Goal: Task Accomplishment & Management: Use online tool/utility

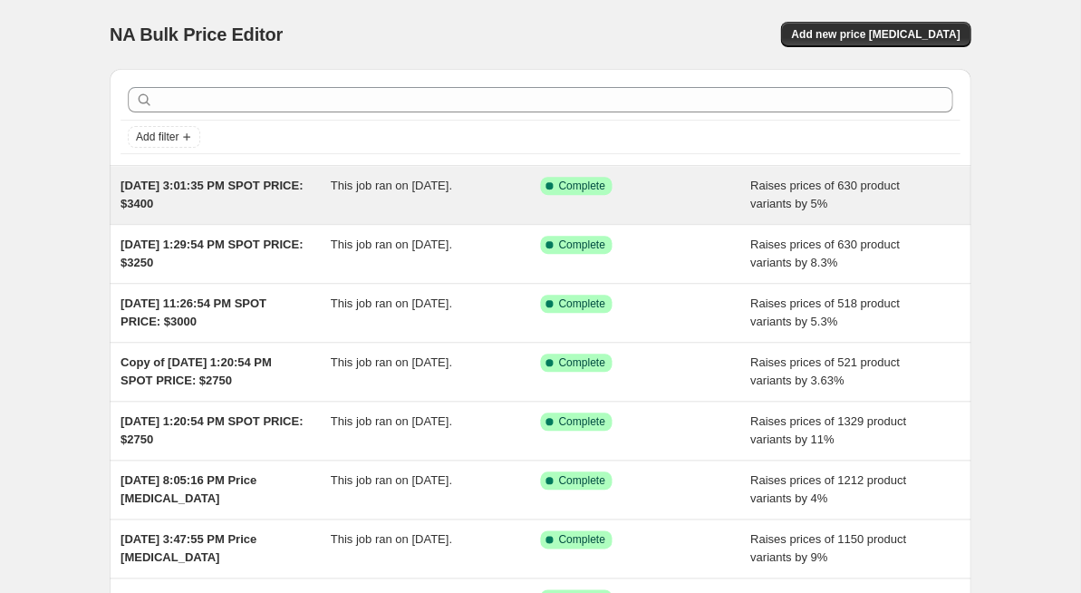
click at [403, 188] on span "This job ran on [DATE]." at bounding box center [391, 186] width 121 height 14
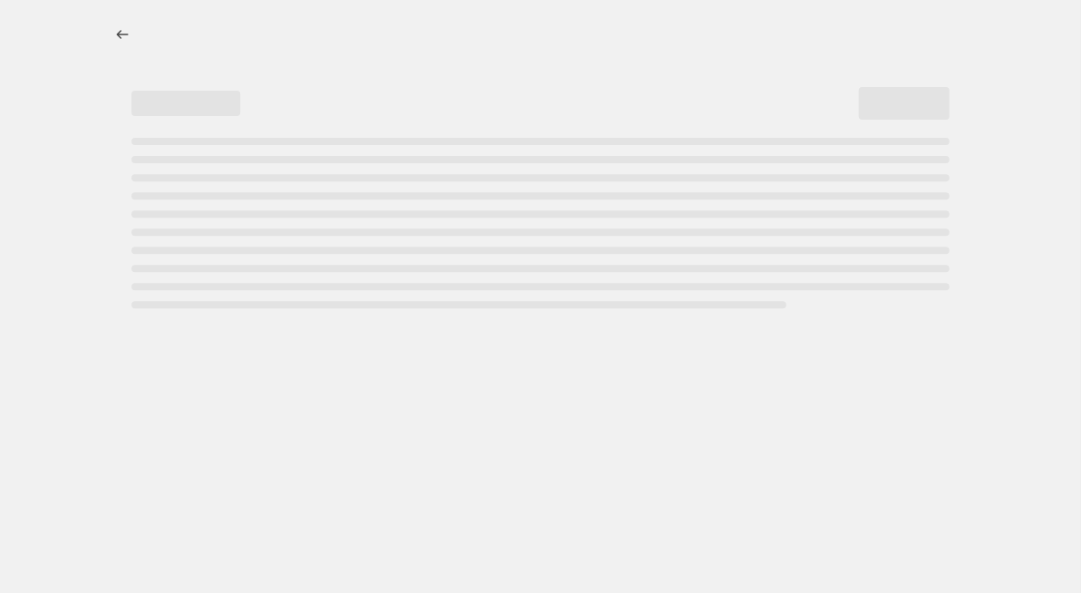
select select "percentage"
select select "remove"
select select "product_status"
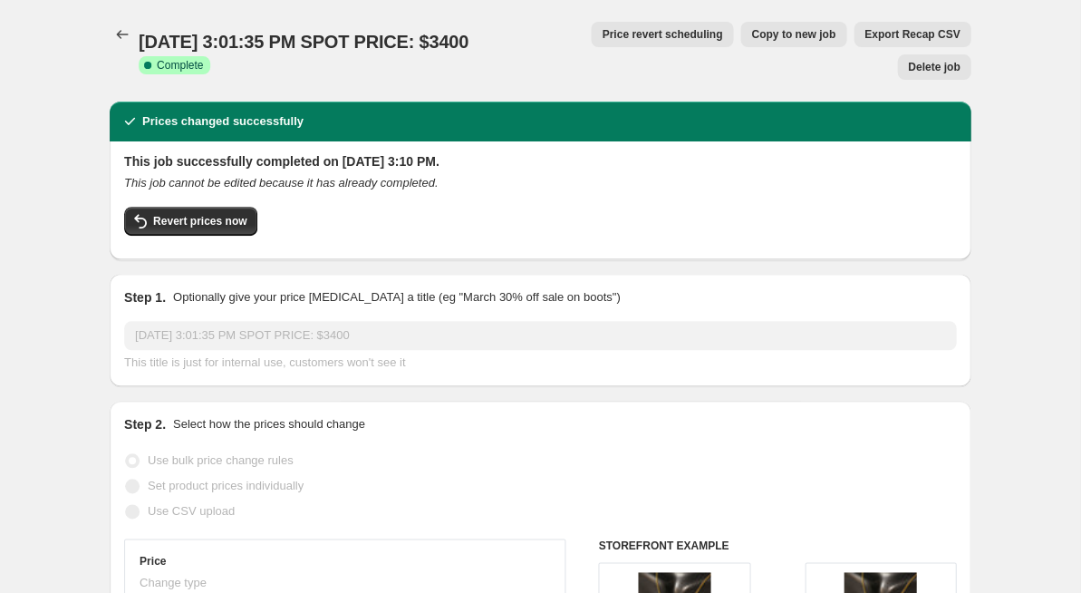
click at [752, 28] on span "Copy to new job" at bounding box center [794, 34] width 84 height 15
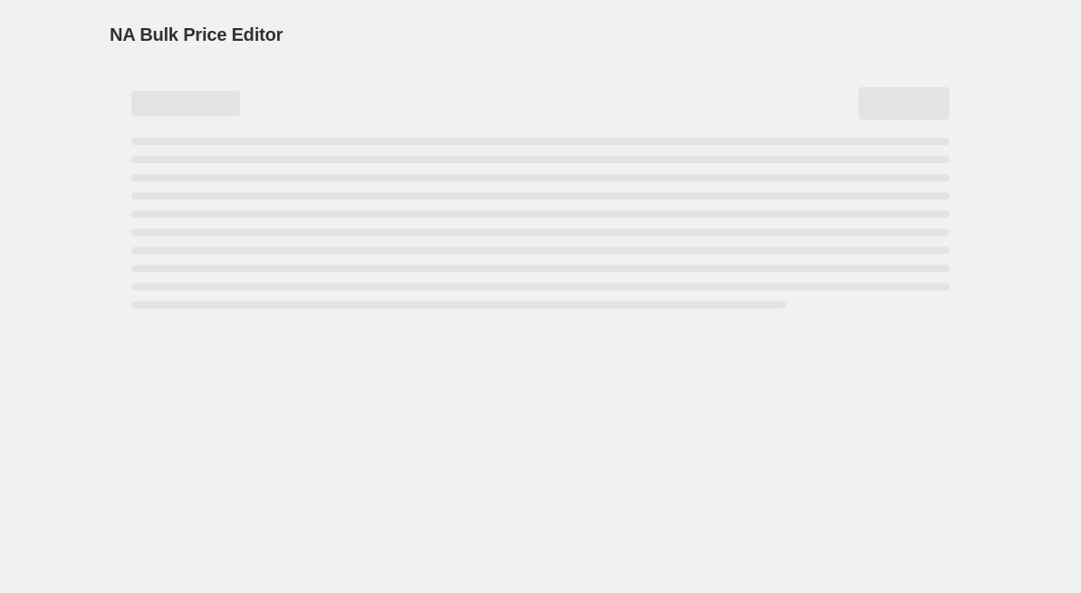
select select "percentage"
select select "remove"
select select "product_status"
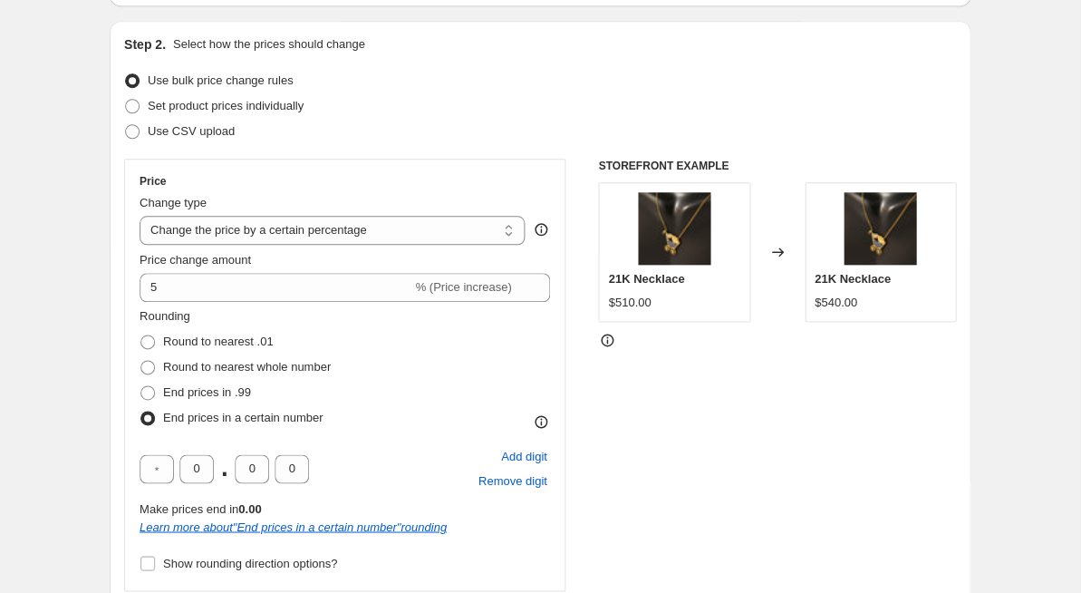
scroll to position [177, 0]
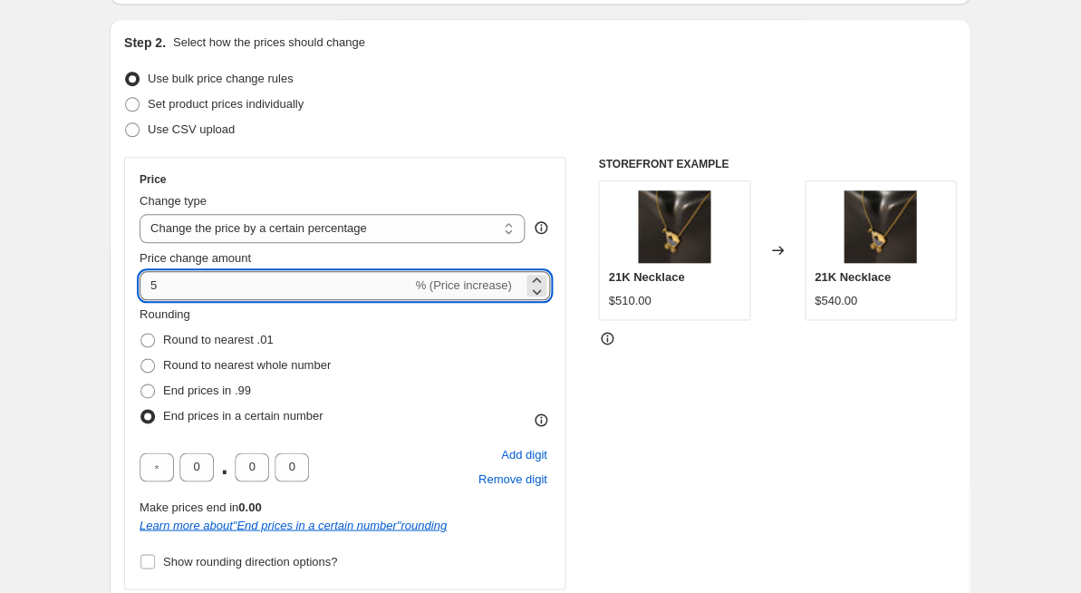
click at [253, 296] on input "5" at bounding box center [276, 285] width 272 height 29
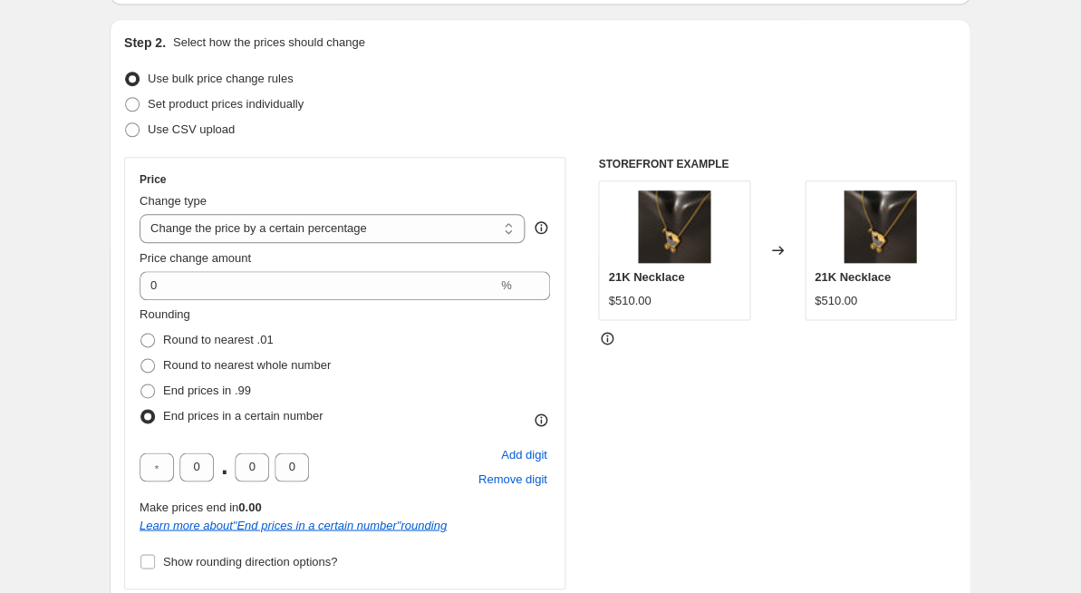
click at [549, 364] on div "Rounding Round to nearest .01 Round to nearest whole number End prices in .99 E…" at bounding box center [345, 367] width 411 height 123
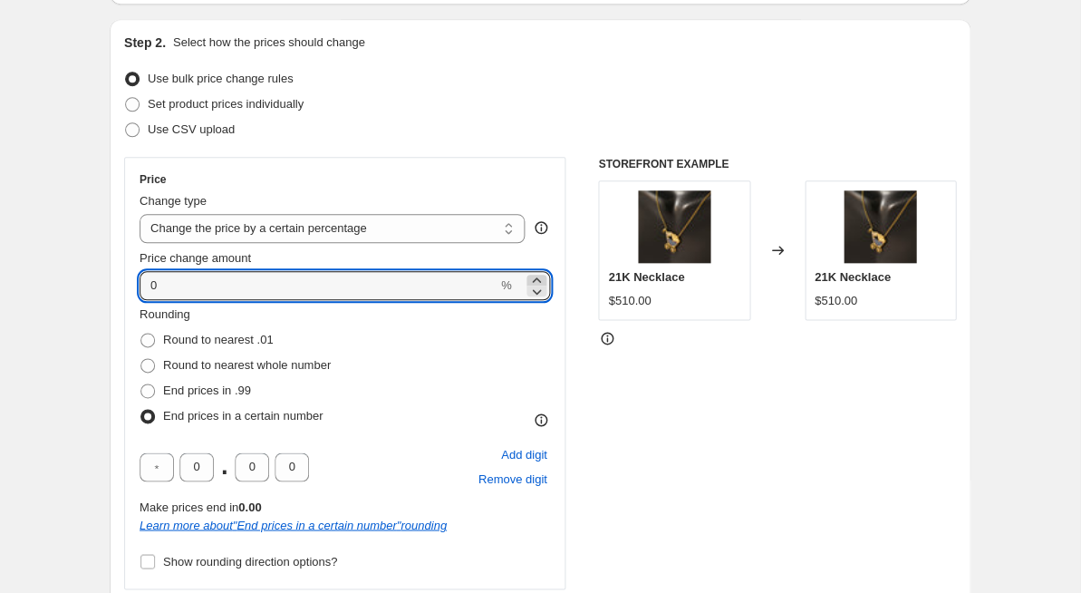
click at [538, 276] on icon at bounding box center [537, 280] width 18 height 18
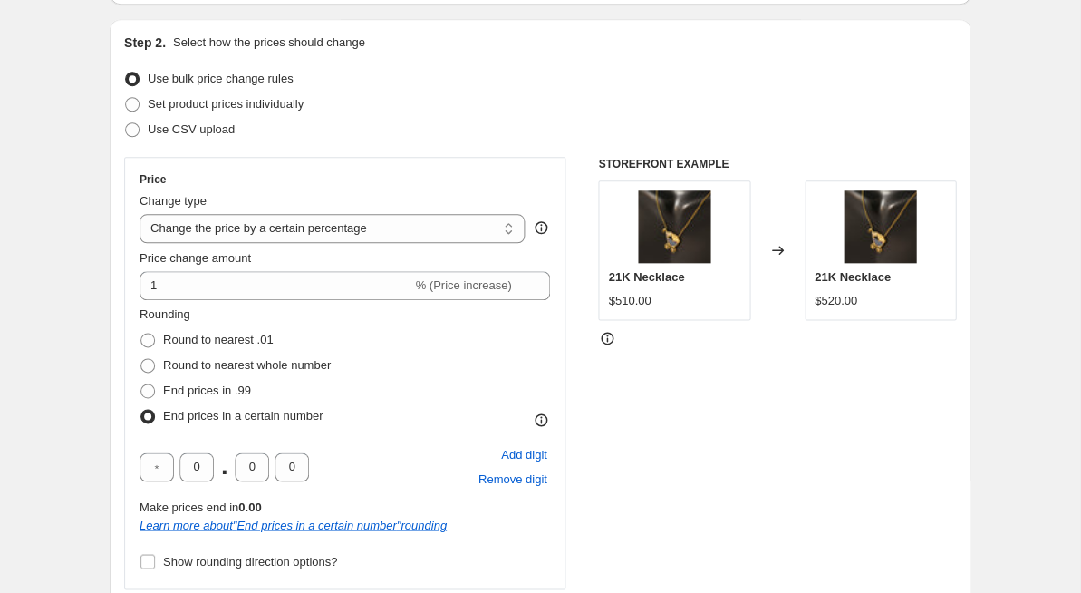
click at [577, 313] on div "Price Change type Change the price to a certain amount Change the price by a ce…" at bounding box center [540, 431] width 832 height 549
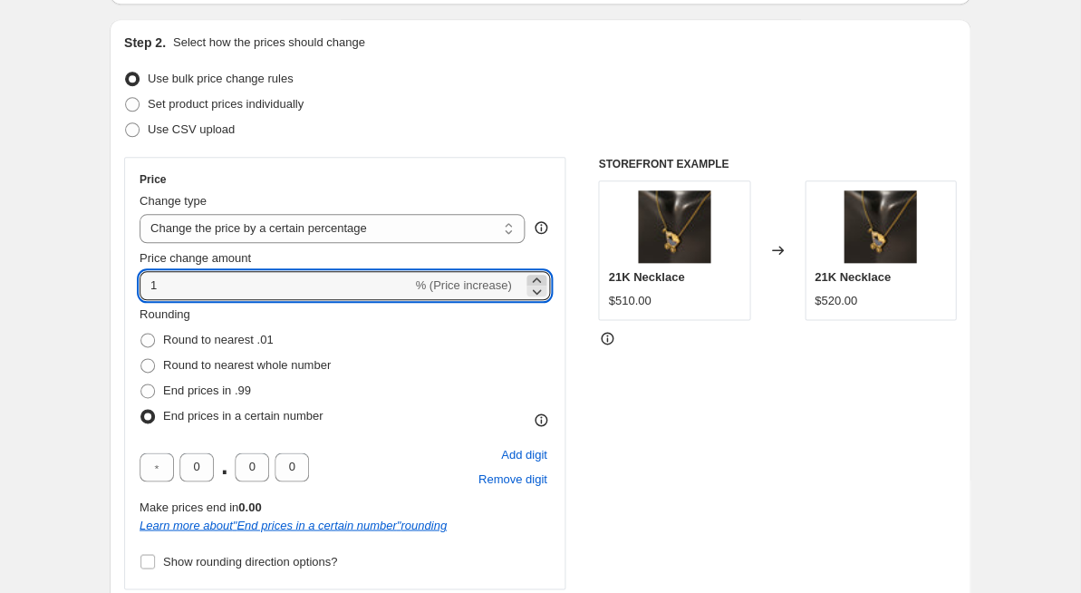
click at [535, 275] on icon at bounding box center [537, 280] width 18 height 18
click at [578, 290] on div "Price Change type Change the price to a certain amount Change the price by a ce…" at bounding box center [540, 431] width 832 height 549
click at [531, 276] on icon at bounding box center [537, 280] width 18 height 18
type input "3"
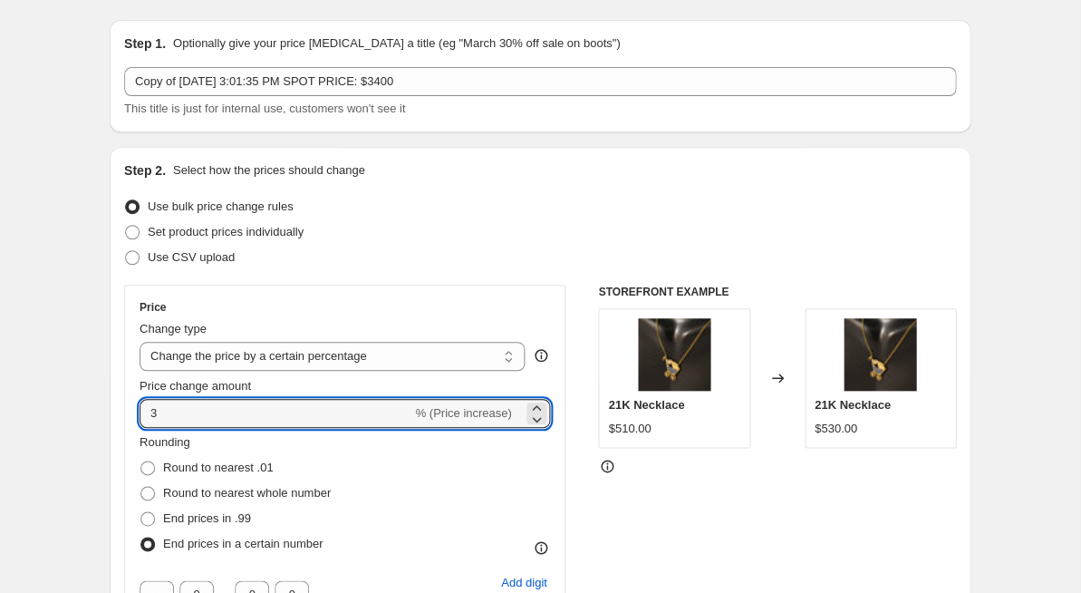
scroll to position [24, 0]
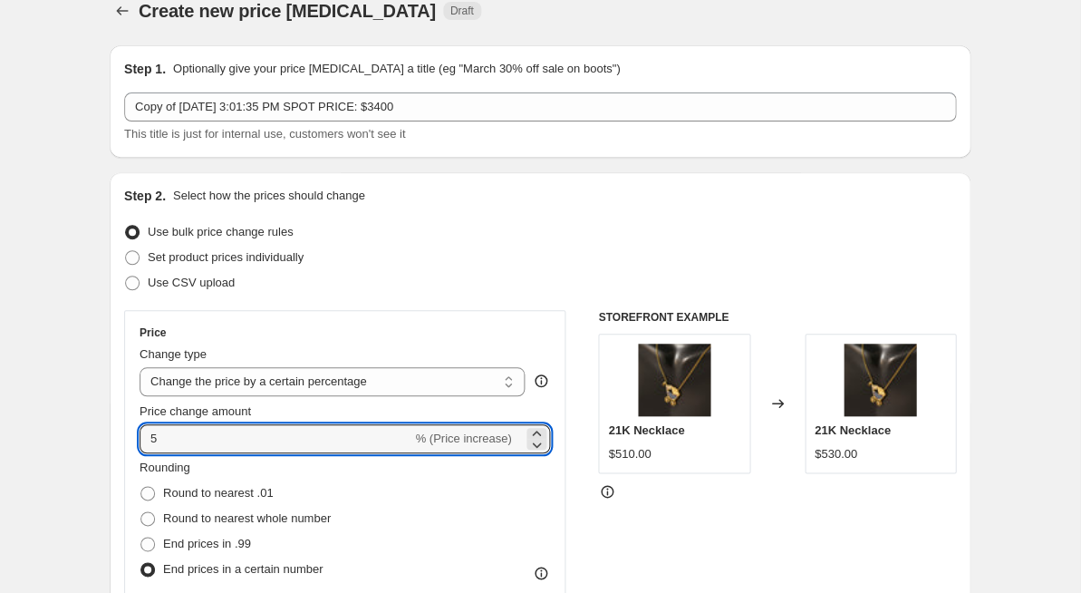
type input "5"
click at [630, 519] on div "STOREFRONT EXAMPLE 21K Necklace $510.00 Changed to 21K Necklace $530.00" at bounding box center [777, 584] width 358 height 549
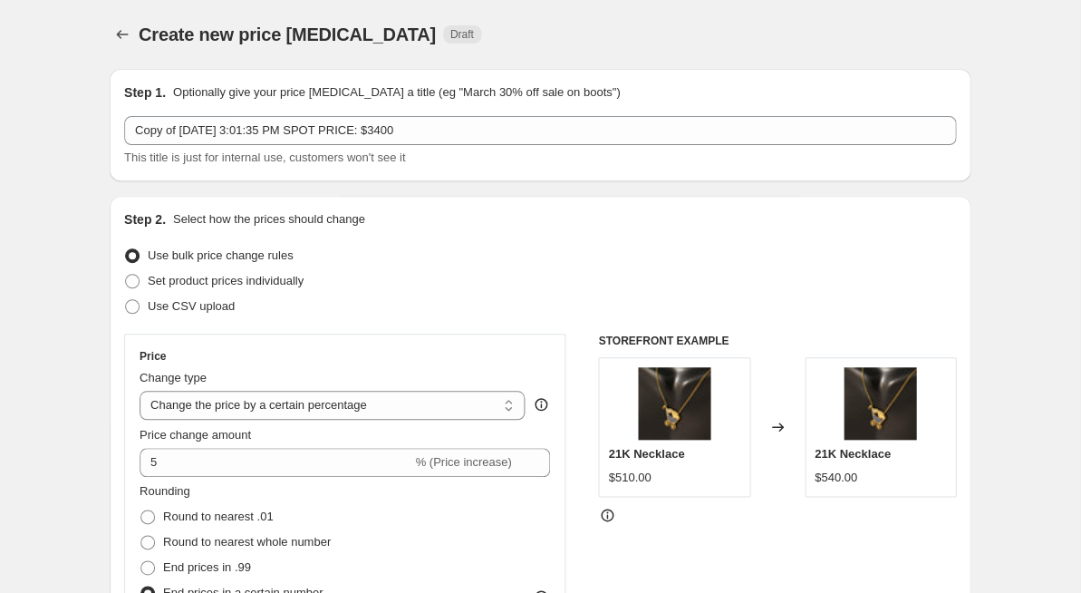
scroll to position [0, 0]
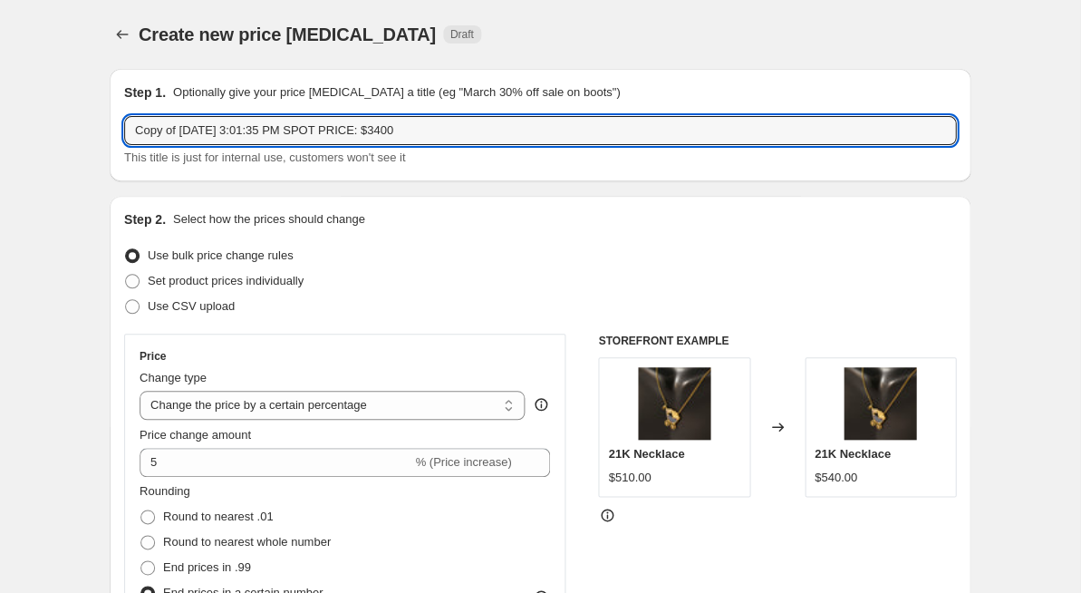
drag, startPoint x: 181, startPoint y: 133, endPoint x: 101, endPoint y: 128, distance: 80.9
drag, startPoint x: 160, startPoint y: 132, endPoint x: 124, endPoint y: 131, distance: 36.3
click at [124, 131] on input "June 4, 2025 at 3:01:35 PM SPOT PRICE: $3400" at bounding box center [540, 130] width 832 height 29
click at [207, 132] on input "September 4, 2025 at 3:01:35 PM SPOT PRICE: $3400" at bounding box center [540, 130] width 832 height 29
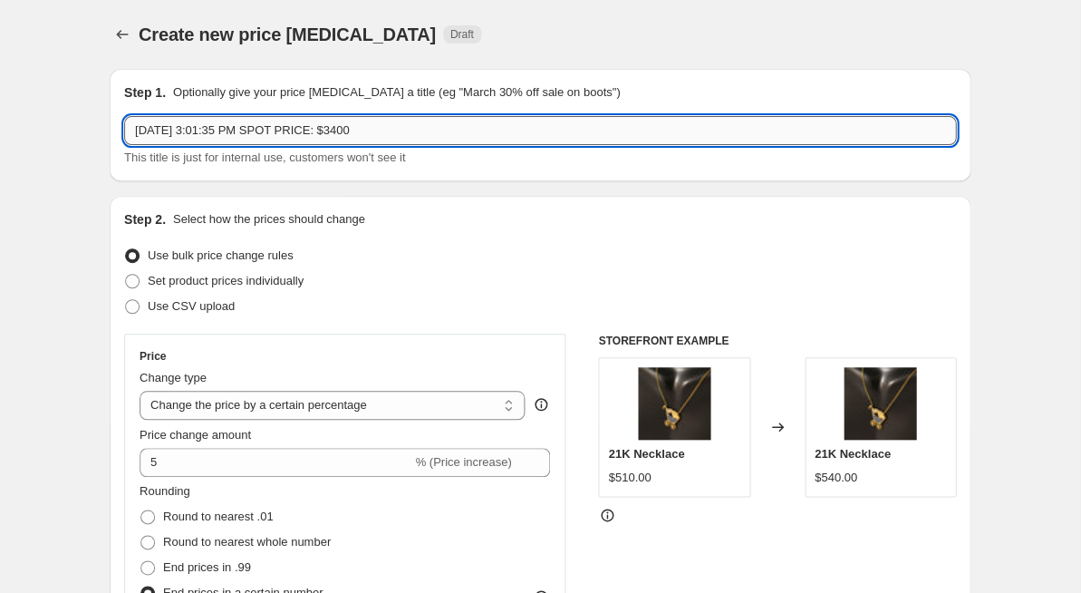
click at [269, 133] on input "September 02, 2025 at 3:01:35 PM SPOT PRICE: $3400" at bounding box center [540, 130] width 832 height 29
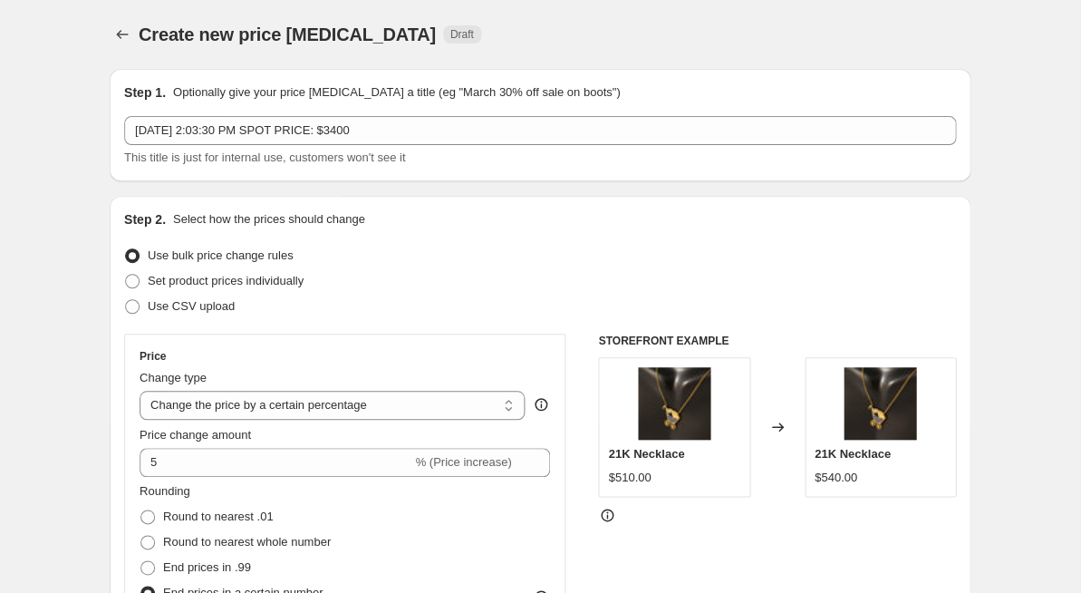
click at [421, 179] on div "Step 1. Optionally give your price change job a title (eg "March 30% off sale o…" at bounding box center [540, 125] width 861 height 112
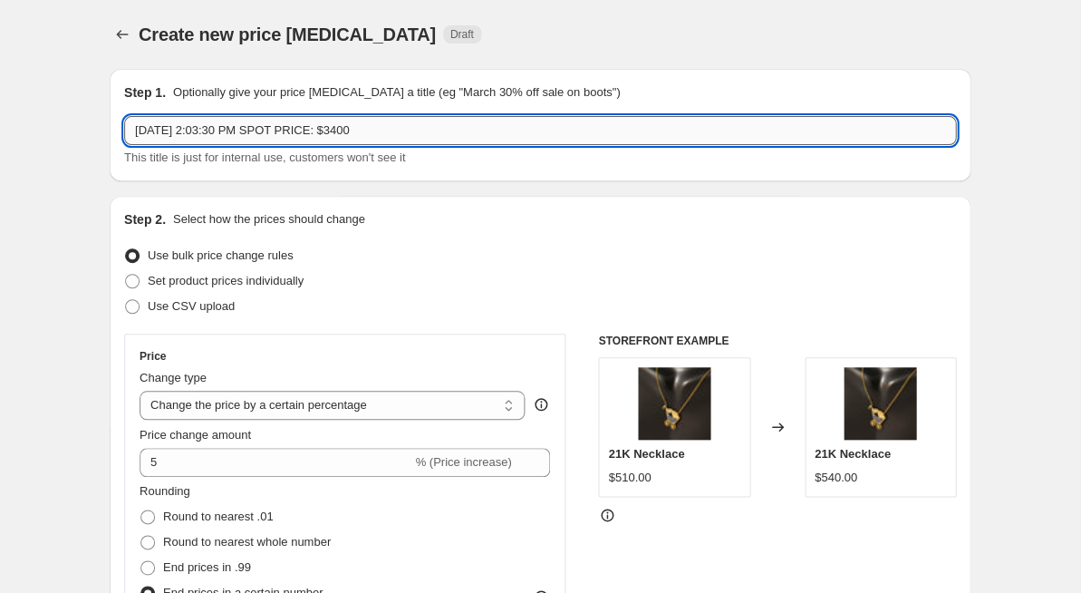
click at [422, 132] on input "September 02, 2025 at 2:03:30 PM SPOT PRICE: $3400" at bounding box center [540, 130] width 832 height 29
click at [494, 175] on div "Step 1. Optionally give your price change job a title (eg "March 30% off sale o…" at bounding box center [540, 125] width 861 height 112
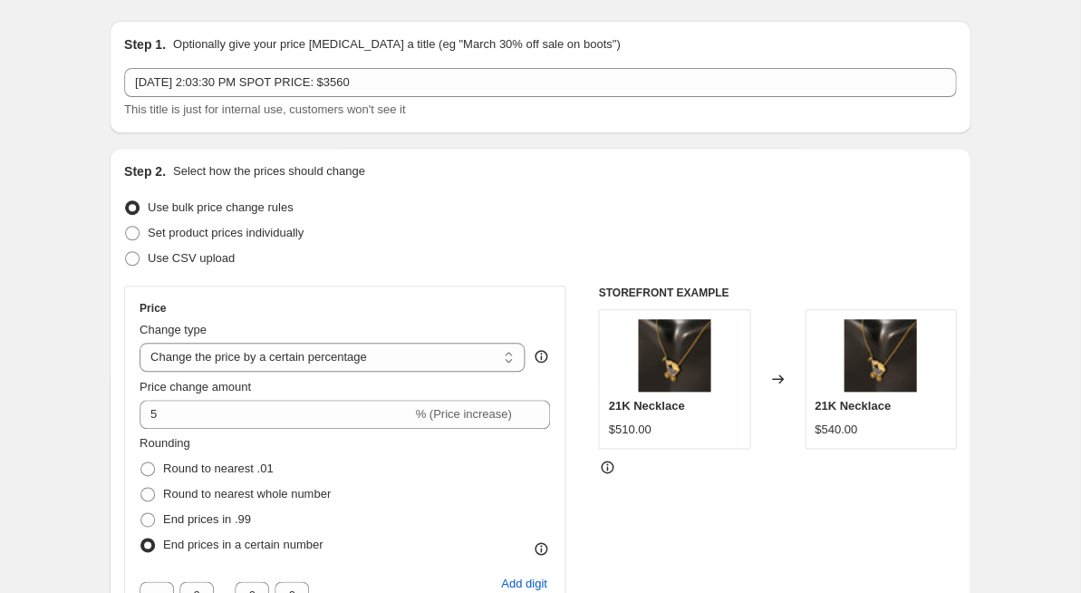
scroll to position [44, 0]
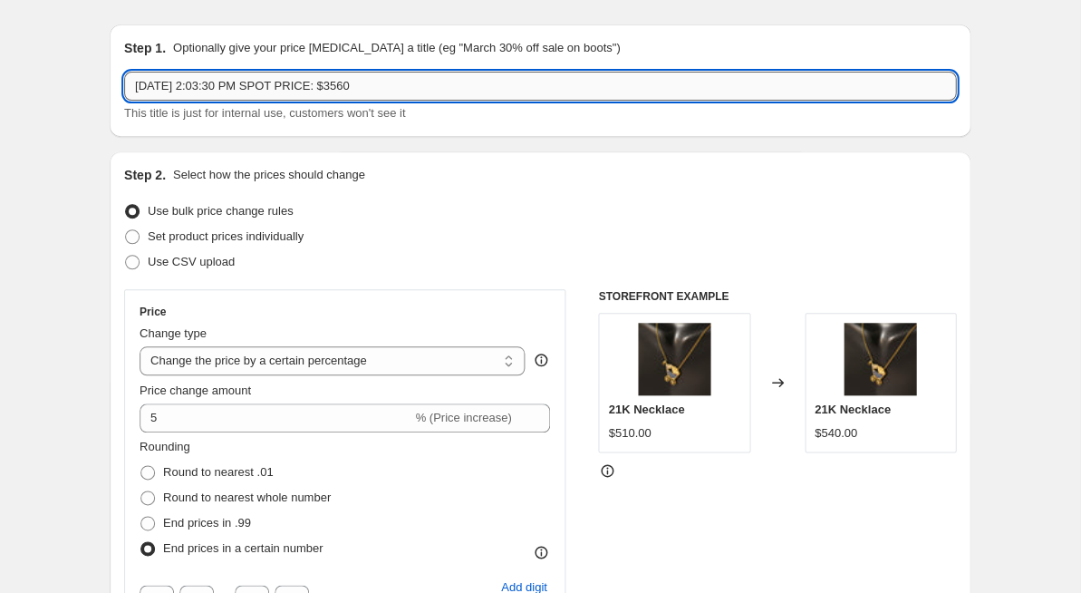
click at [470, 80] on input "September 02, 2025 at 2:03:30 PM SPOT PRICE: $3560" at bounding box center [540, 86] width 832 height 29
type input "September 02, 2025 at 2:03:30 PM SPOT PRICE: $3560"
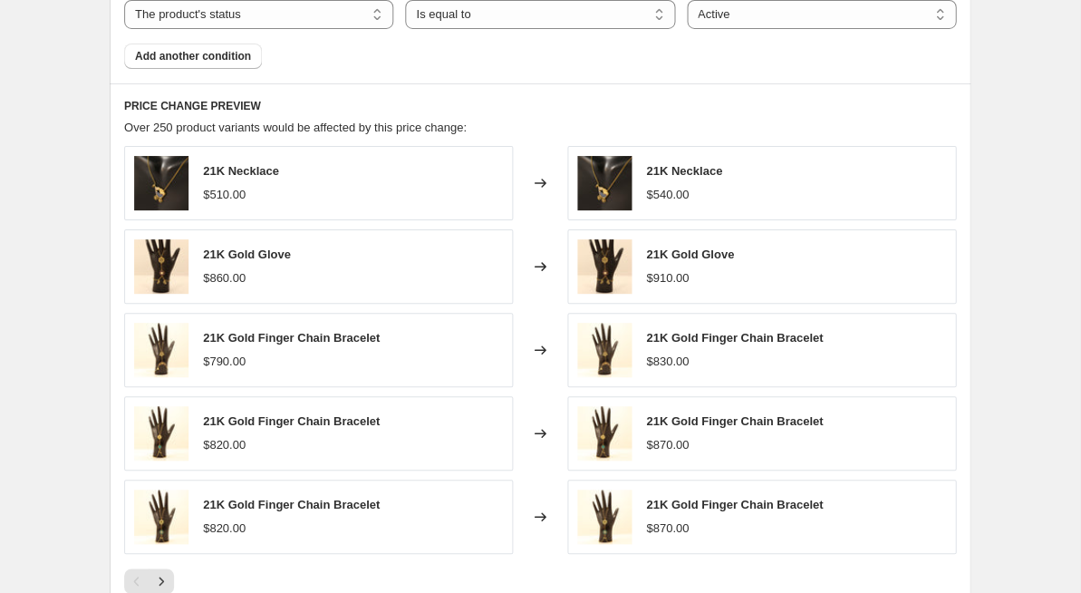
scroll to position [1472, 0]
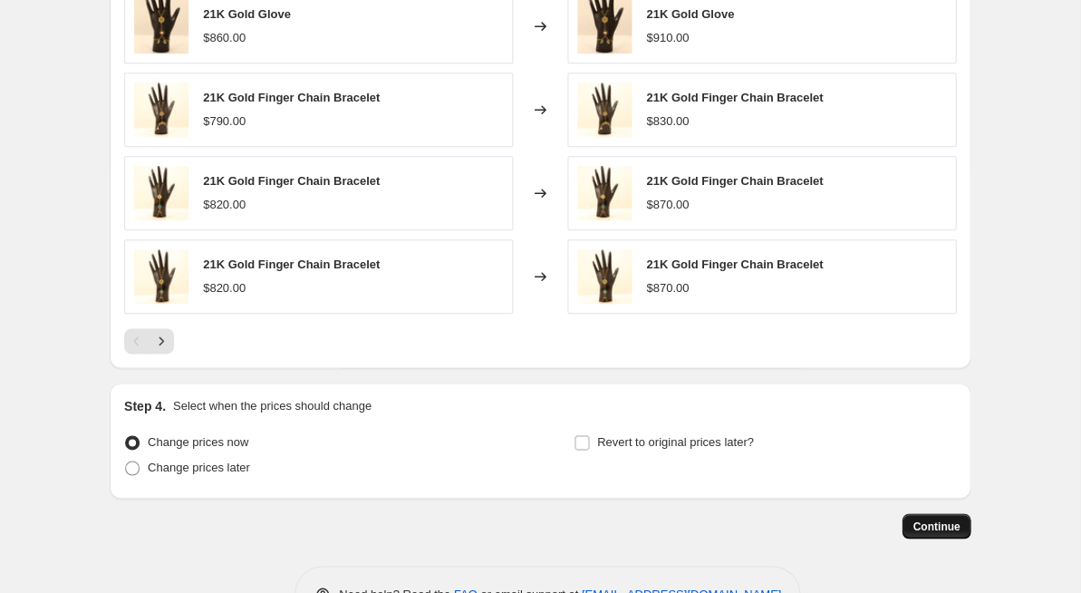
click at [926, 519] on span "Continue" at bounding box center [936, 526] width 47 height 15
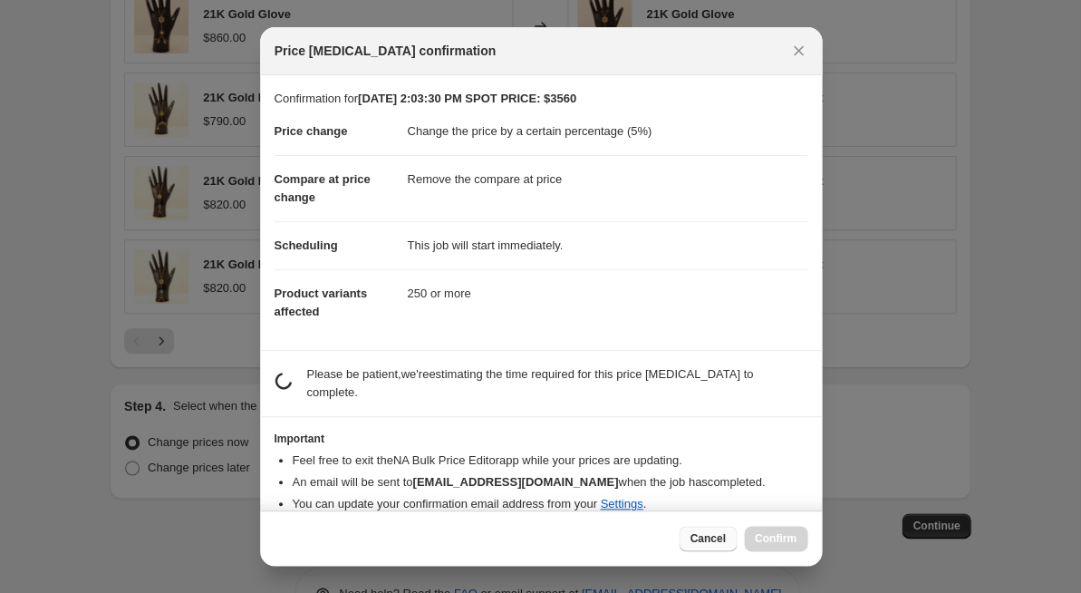
click at [694, 529] on button "Cancel" at bounding box center [707, 538] width 57 height 25
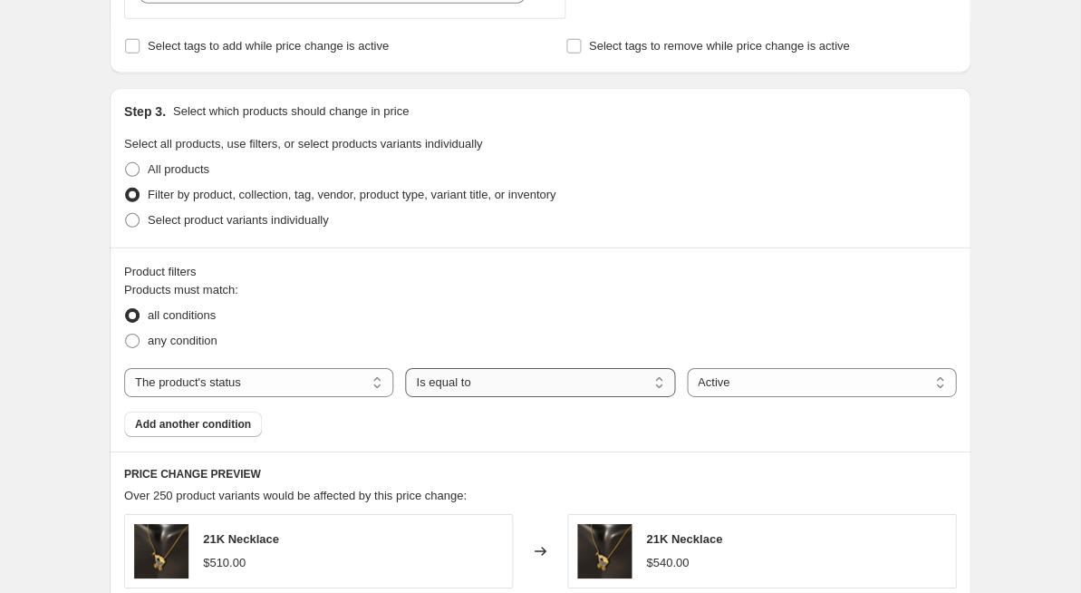
scroll to position [918, 0]
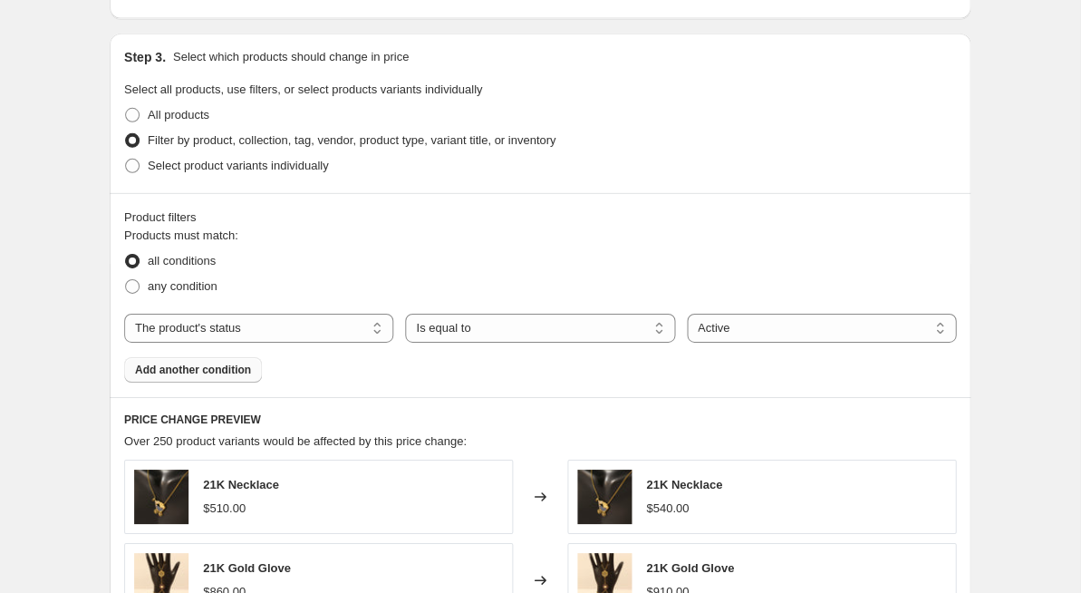
click at [219, 364] on span "Add another condition" at bounding box center [193, 370] width 116 height 15
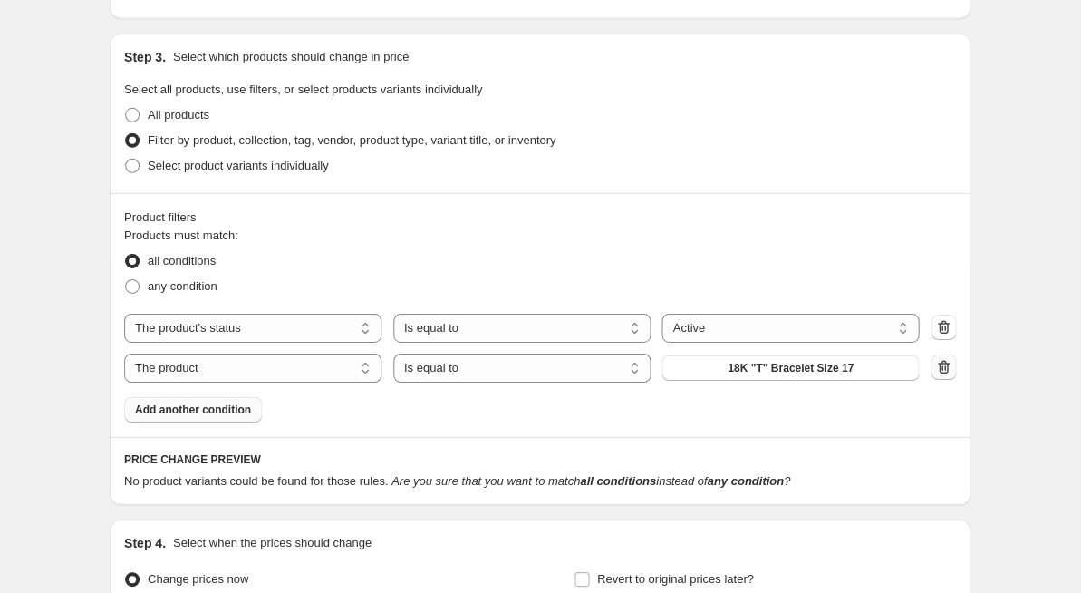
click at [947, 366] on icon "button" at bounding box center [944, 367] width 12 height 14
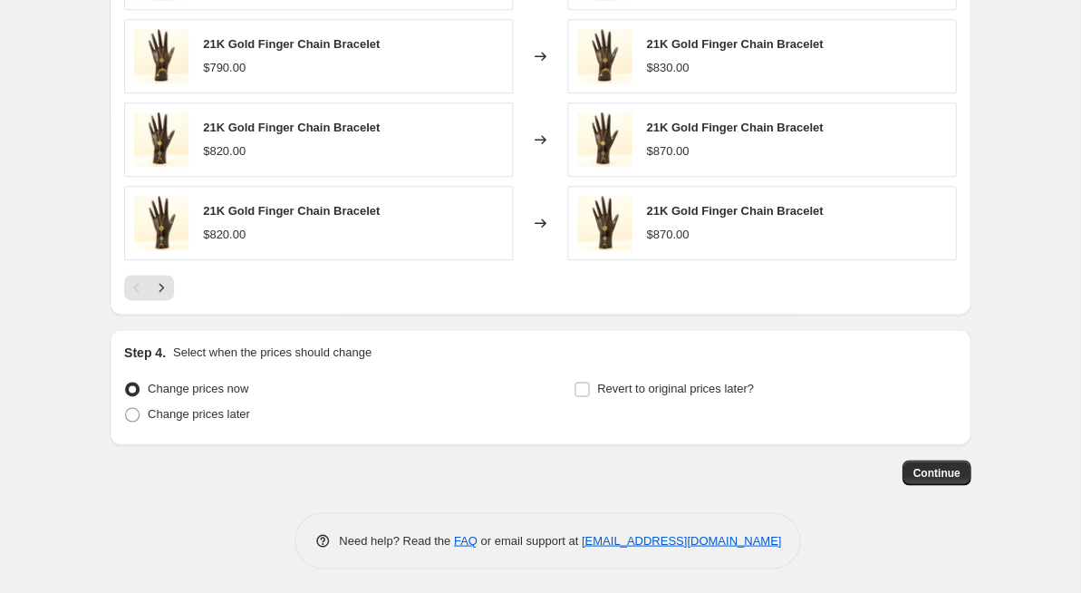
scroll to position [1524, 0]
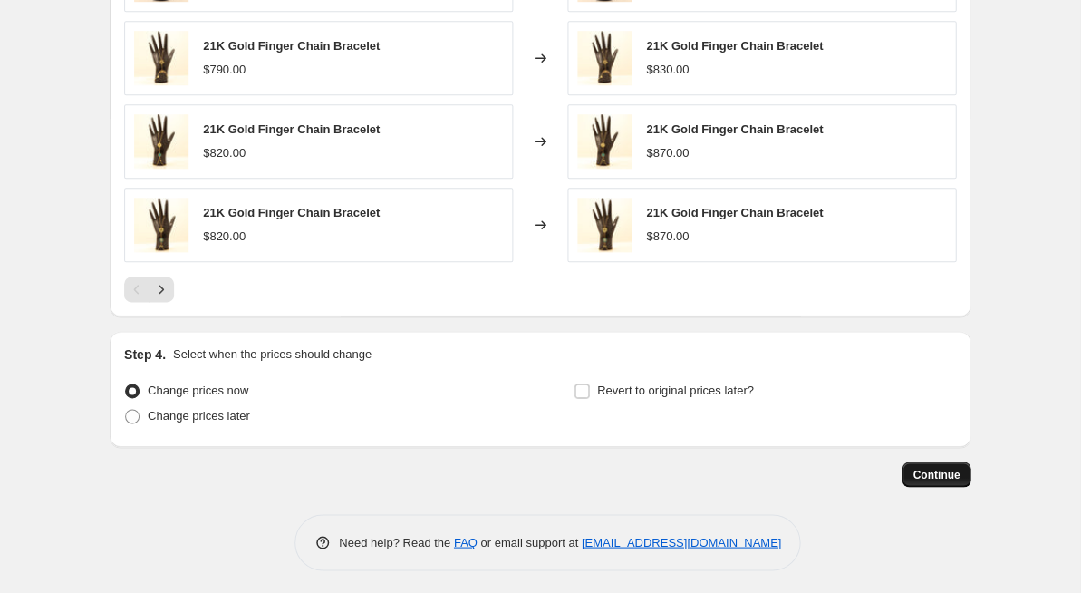
click at [936, 470] on span "Continue" at bounding box center [936, 474] width 47 height 15
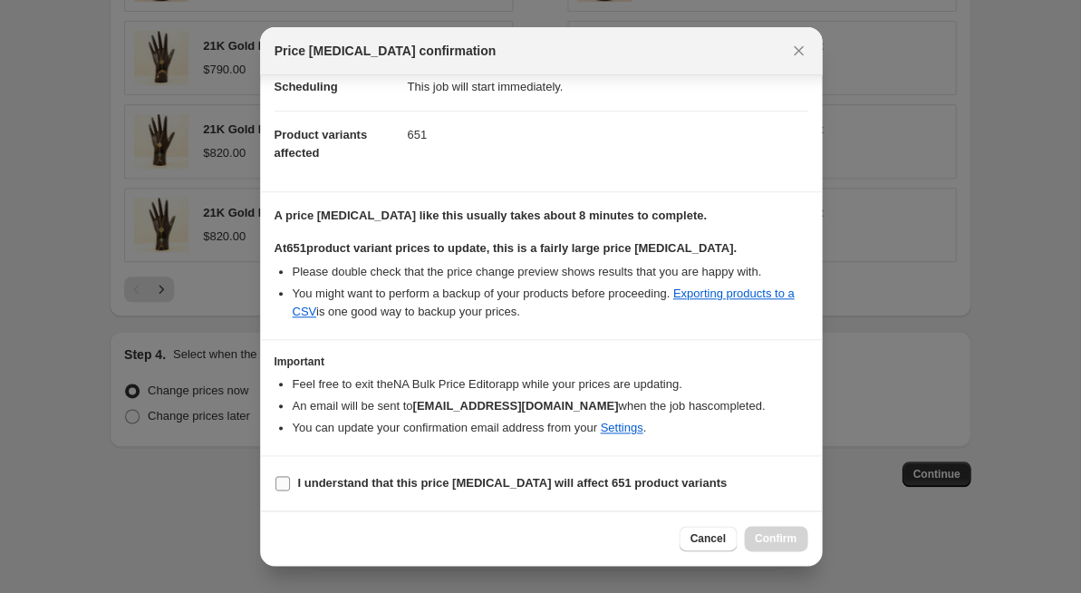
scroll to position [158, 0]
click at [332, 480] on b "I understand that this price change job will affect 651 product variants" at bounding box center [512, 484] width 429 height 14
click at [290, 480] on input "I understand that this price change job will affect 651 product variants" at bounding box center [283, 484] width 15 height 15
checkbox input "true"
click at [764, 536] on span "Confirm" at bounding box center [776, 538] width 42 height 15
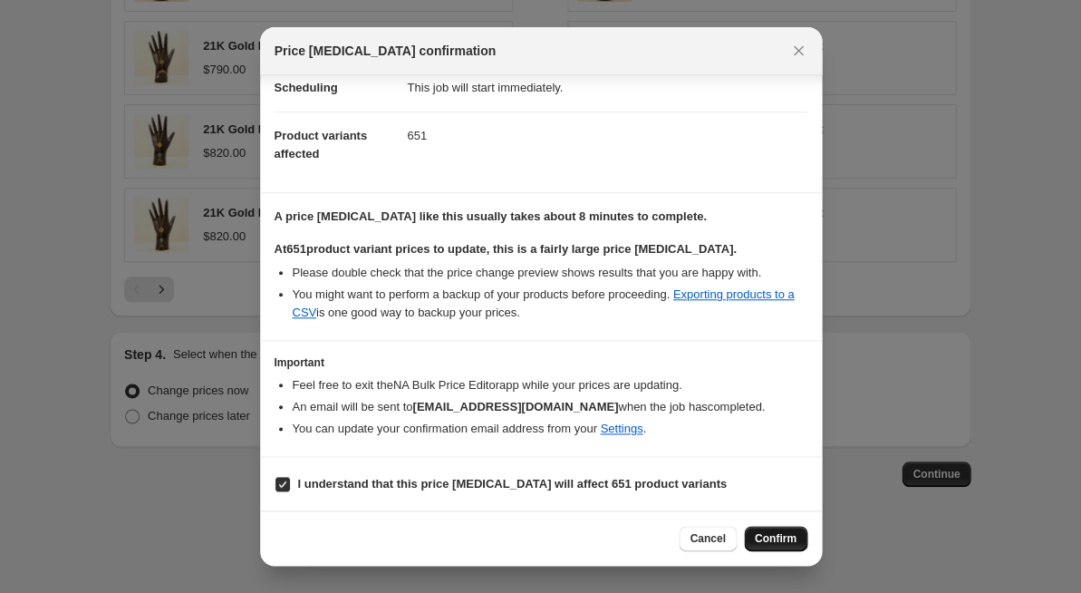
type input "September 02, 2025 at 2:03:30 PM SPOT PRICE: $3560"
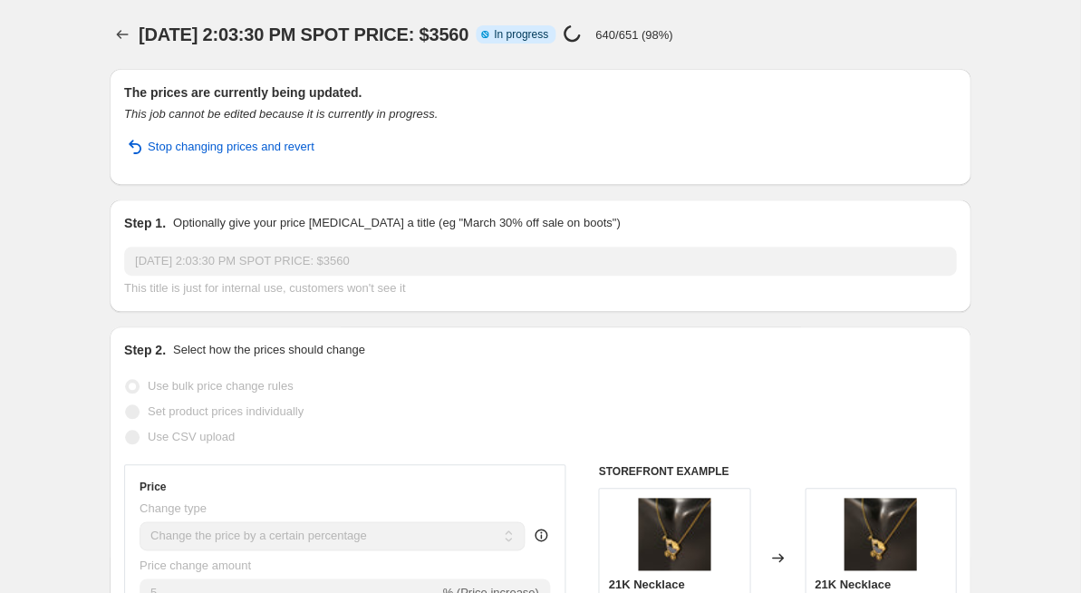
select select "percentage"
select select "remove"
select select "product_status"
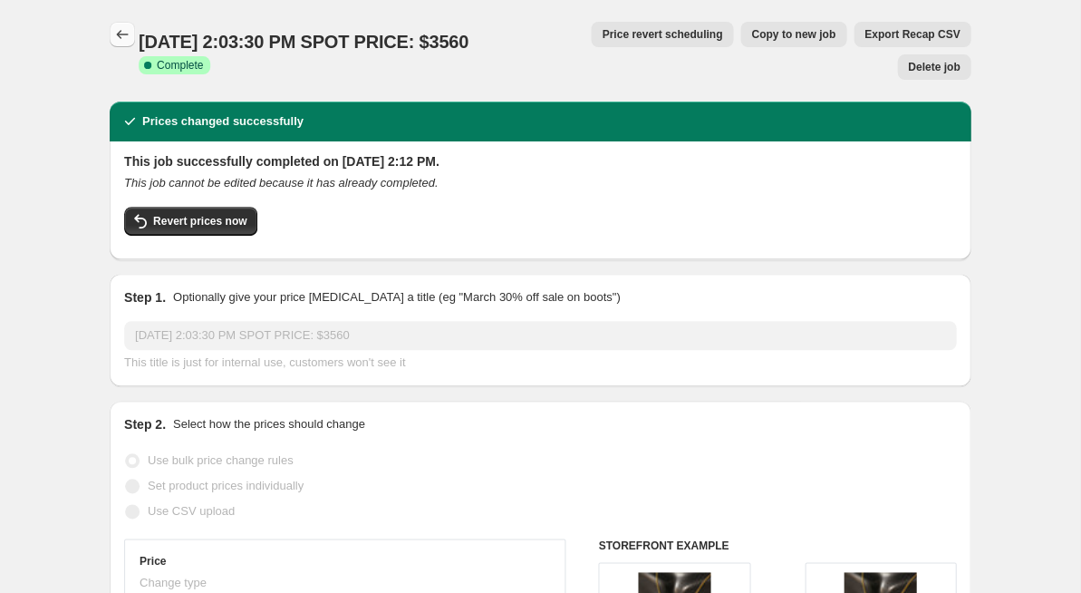
click at [121, 31] on icon "Price change jobs" at bounding box center [122, 34] width 18 height 18
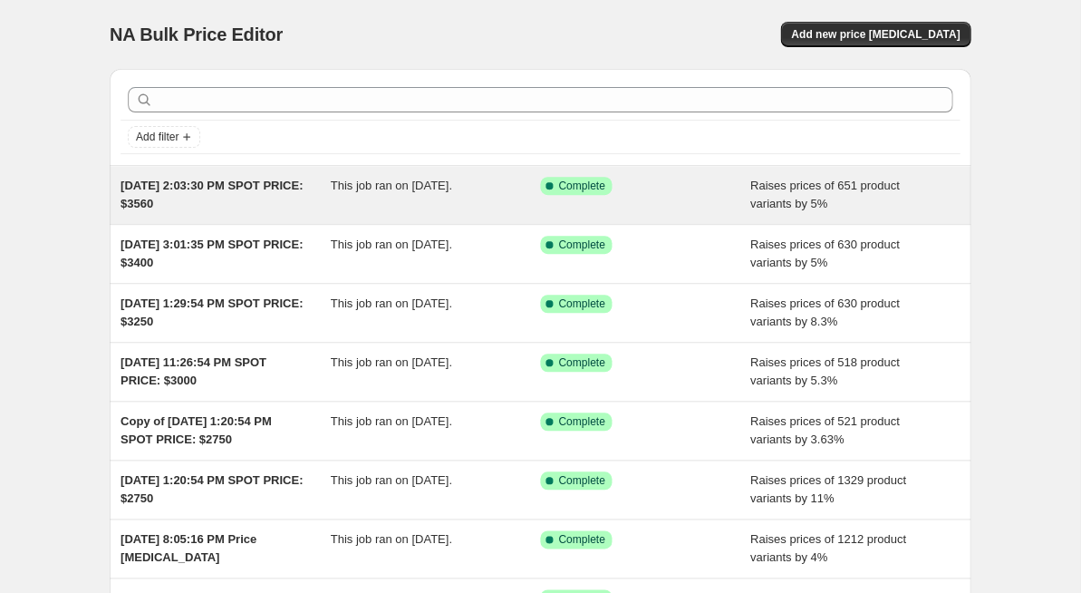
click at [406, 185] on span "This job ran on September 2, 2025." at bounding box center [391, 186] width 121 height 14
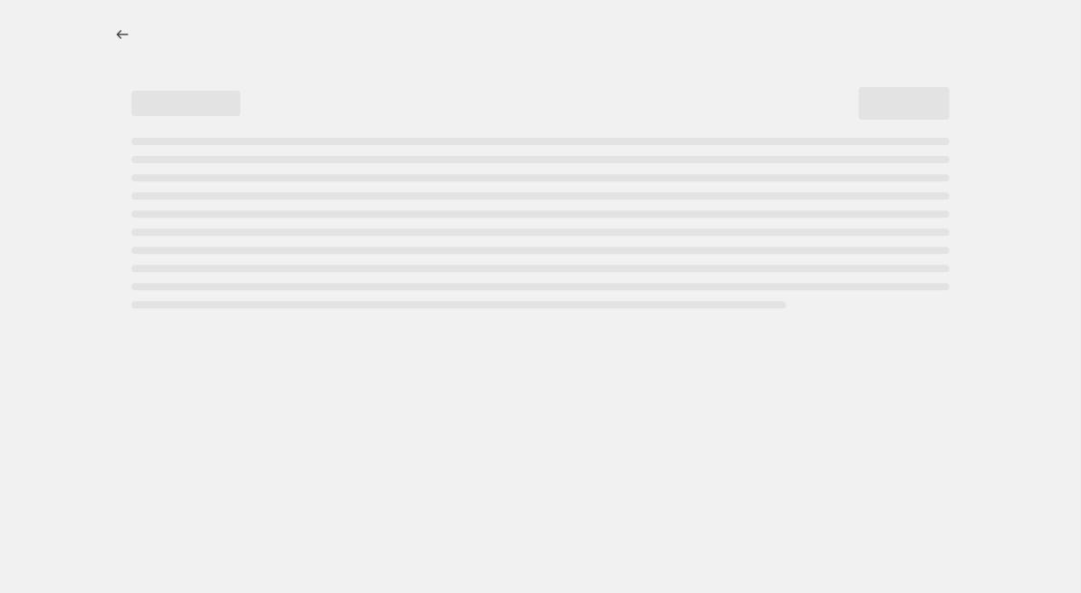
select select "percentage"
select select "remove"
select select "product_status"
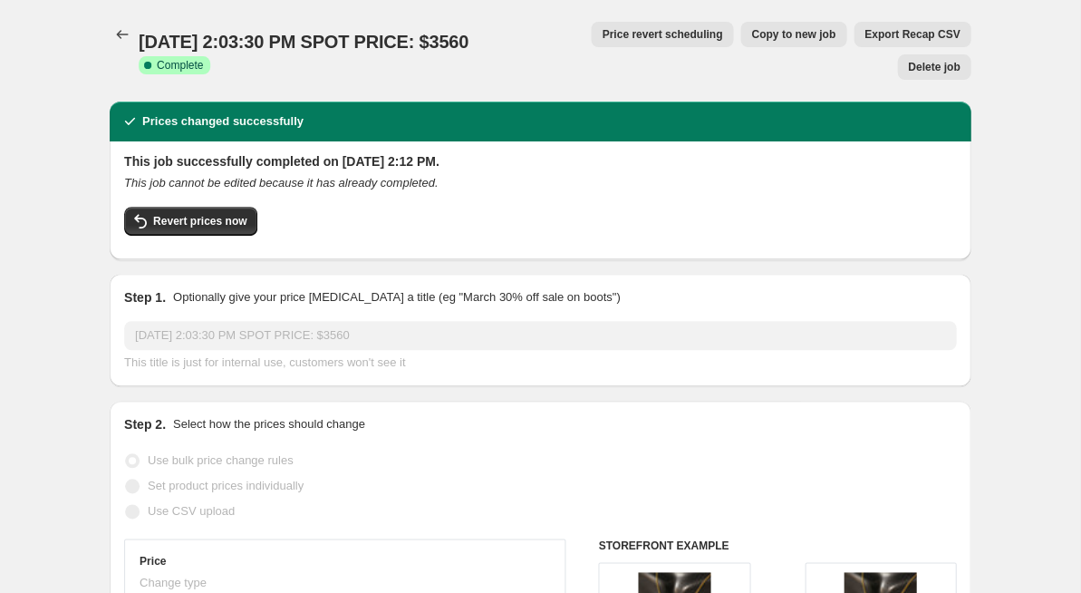
click at [752, 40] on span "Copy to new job" at bounding box center [794, 34] width 84 height 15
select select "percentage"
select select "remove"
select select "product_status"
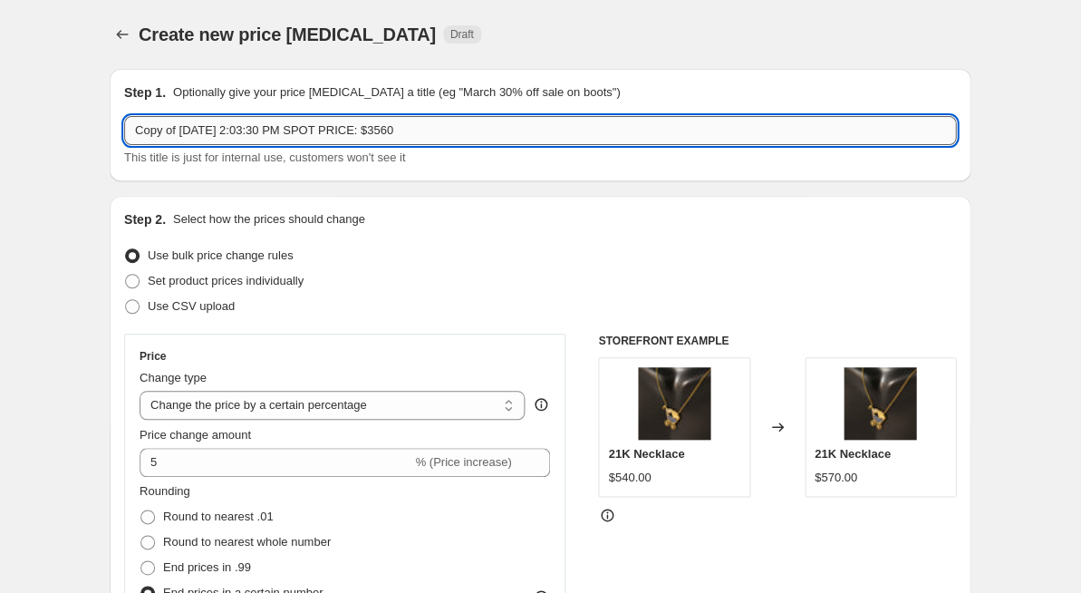
drag, startPoint x: 490, startPoint y: 131, endPoint x: 450, endPoint y: 131, distance: 40.8
click at [450, 131] on input "Copy of September 02, 2025 at 2:03:30 PM SPOT PRICE: $3560" at bounding box center [540, 130] width 832 height 29
click at [483, 149] on div "This title is just for internal use, customers won't see it" at bounding box center [540, 158] width 832 height 18
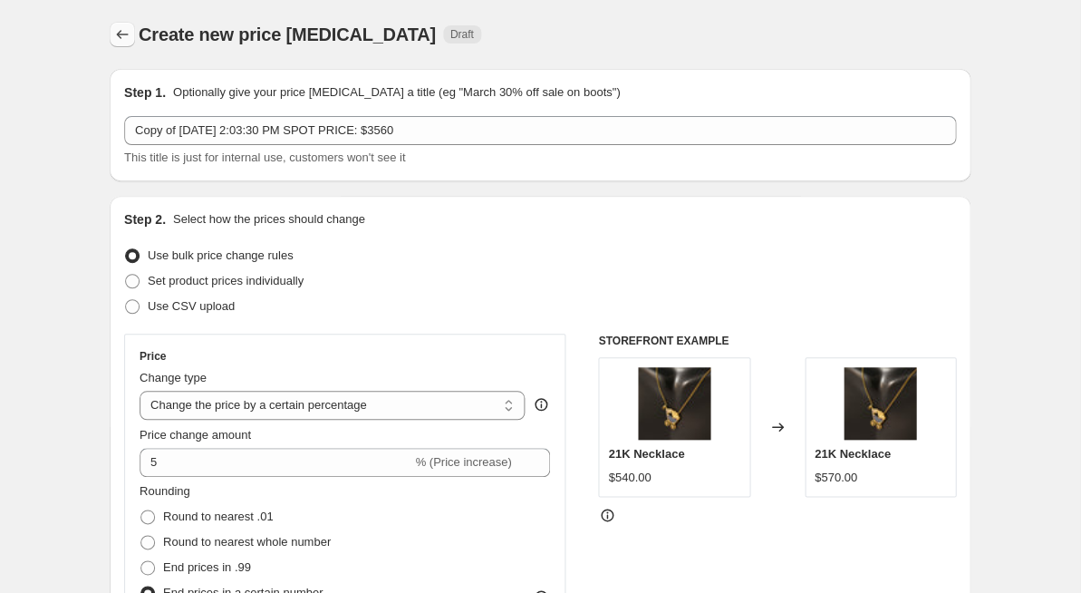
click at [121, 30] on icon "Price change jobs" at bounding box center [122, 34] width 18 height 18
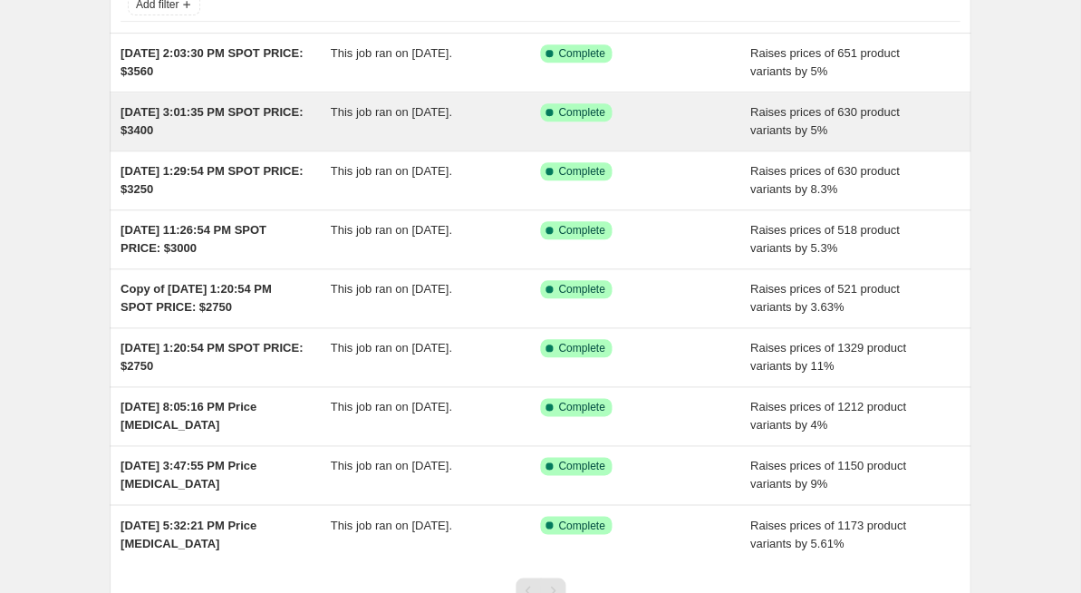
scroll to position [155, 0]
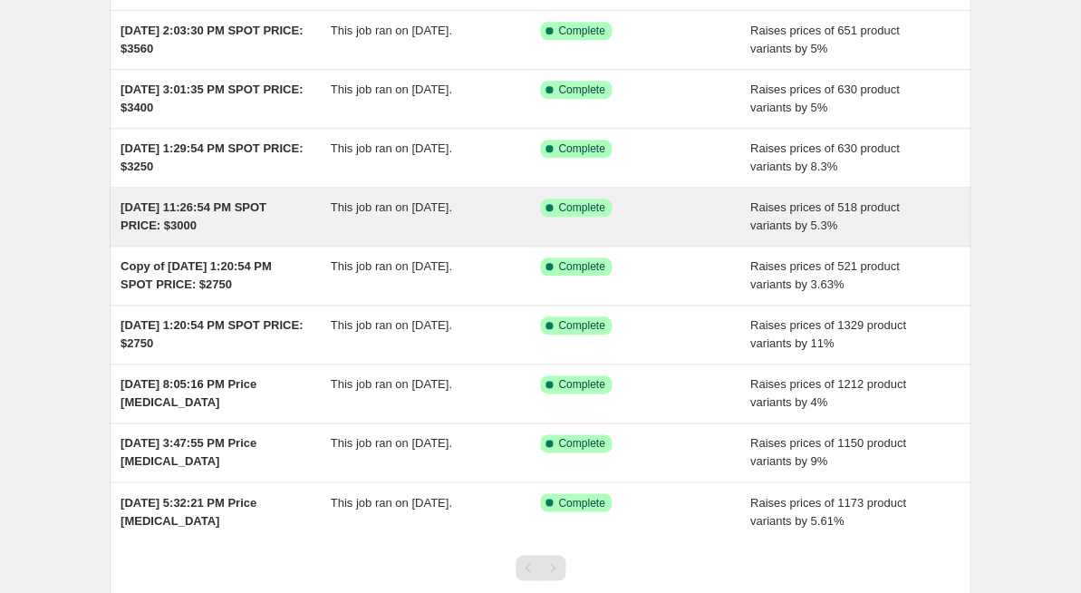
click at [320, 213] on div "March 16, 2025 at 11:26:54 PM SPOT PRICE: $3000" at bounding box center [226, 217] width 210 height 36
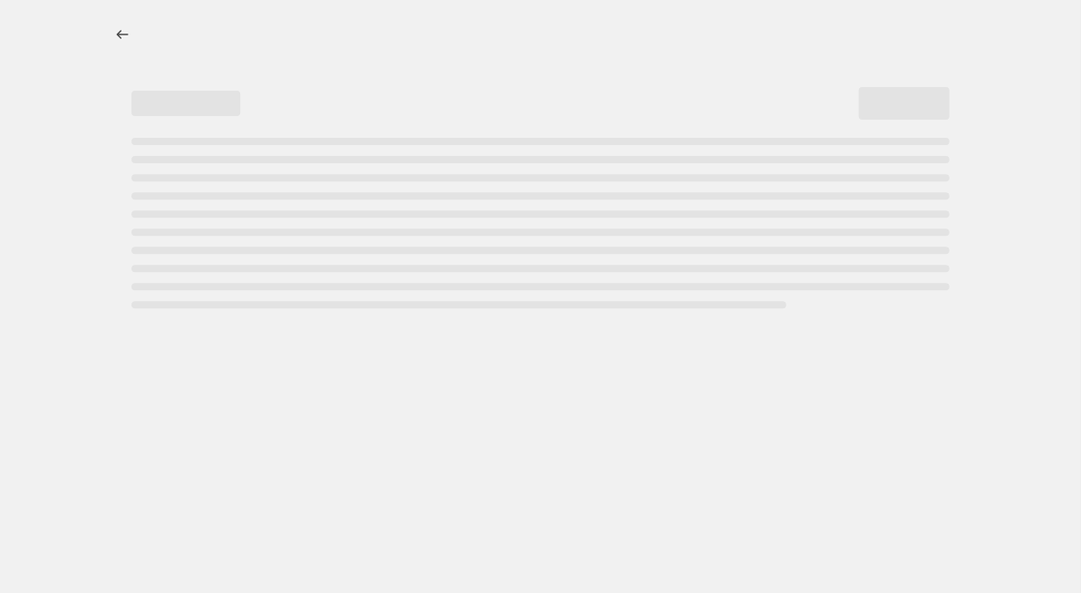
select select "percentage"
select select "remove"
select select "product_status"
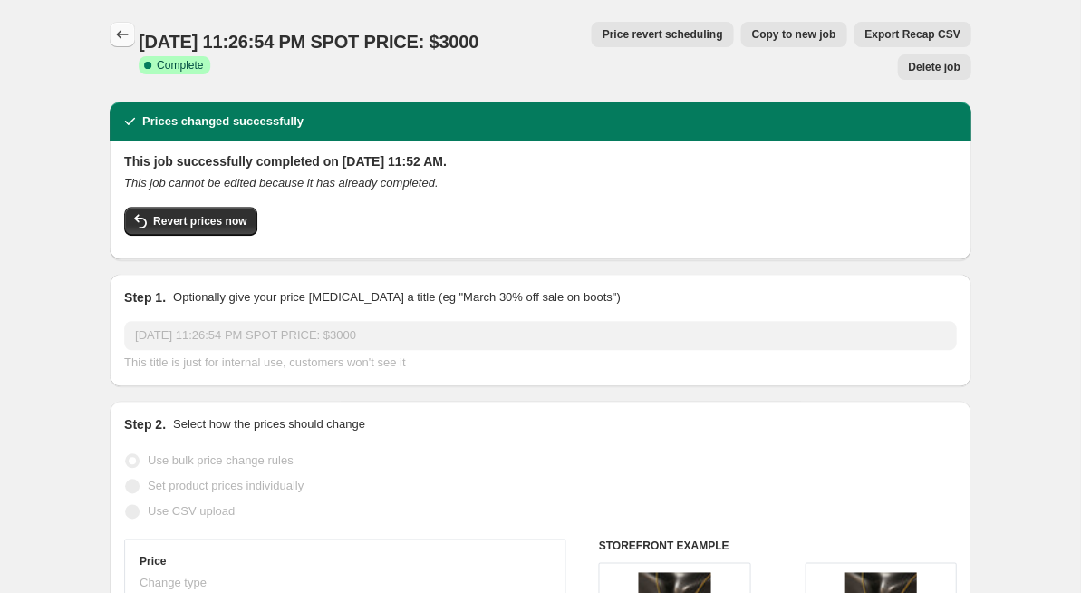
click at [133, 36] on button "Price change jobs" at bounding box center [122, 34] width 25 height 25
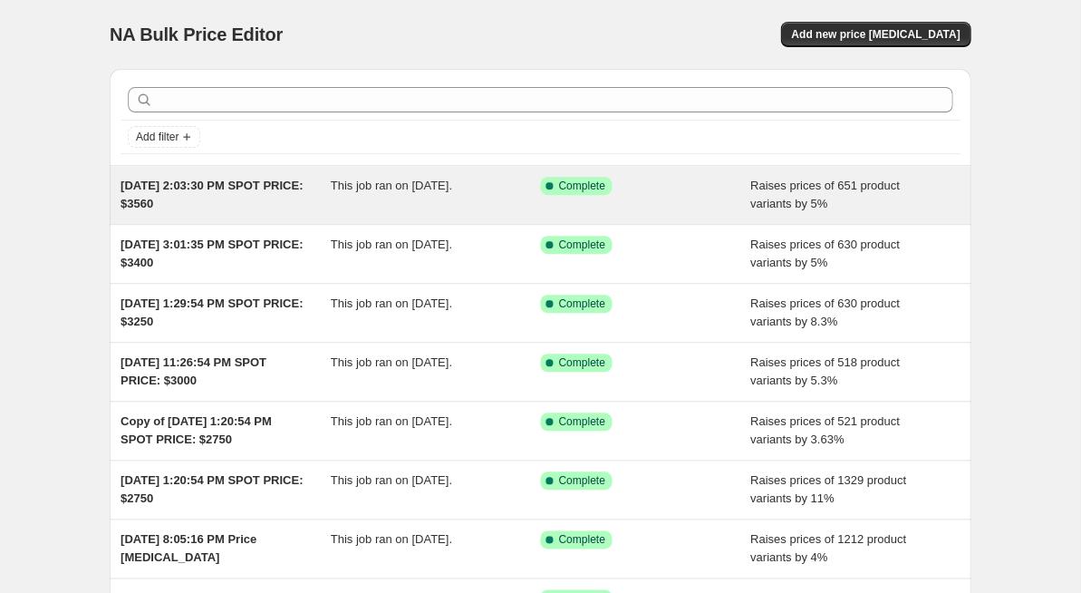
click at [353, 192] on div "This job ran on September 2, 2025." at bounding box center [436, 195] width 210 height 36
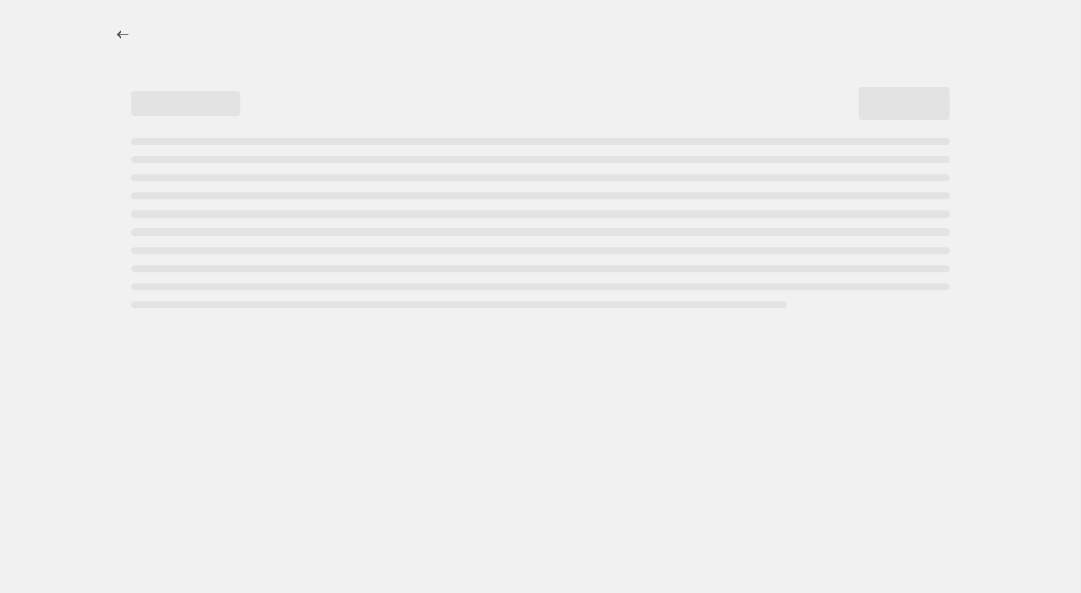
select select "percentage"
select select "remove"
select select "product_status"
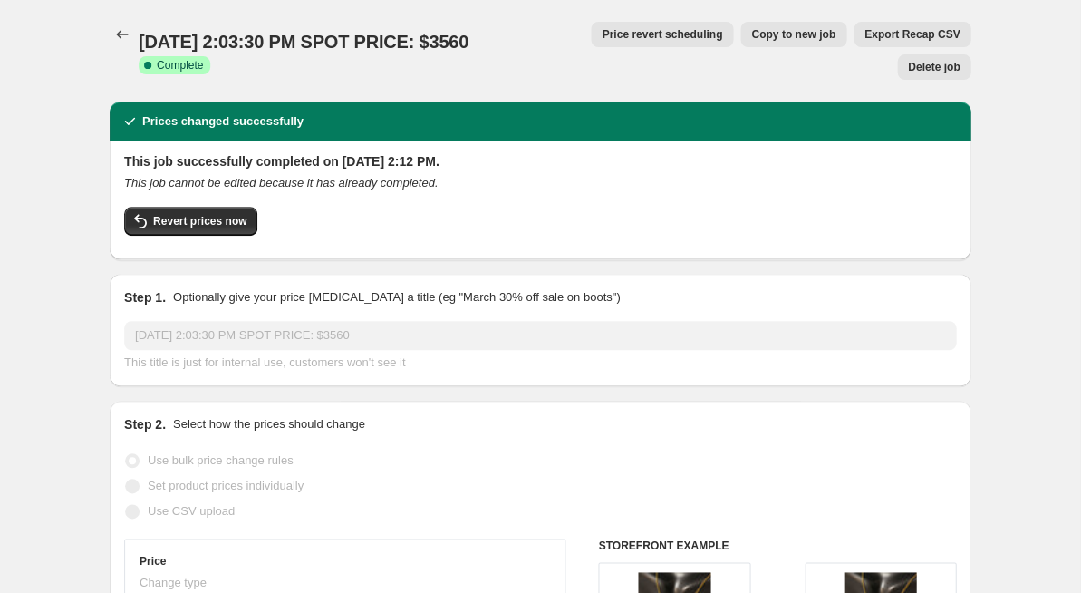
click at [752, 39] on span "Copy to new job" at bounding box center [794, 34] width 84 height 15
select select "percentage"
select select "remove"
select select "product_status"
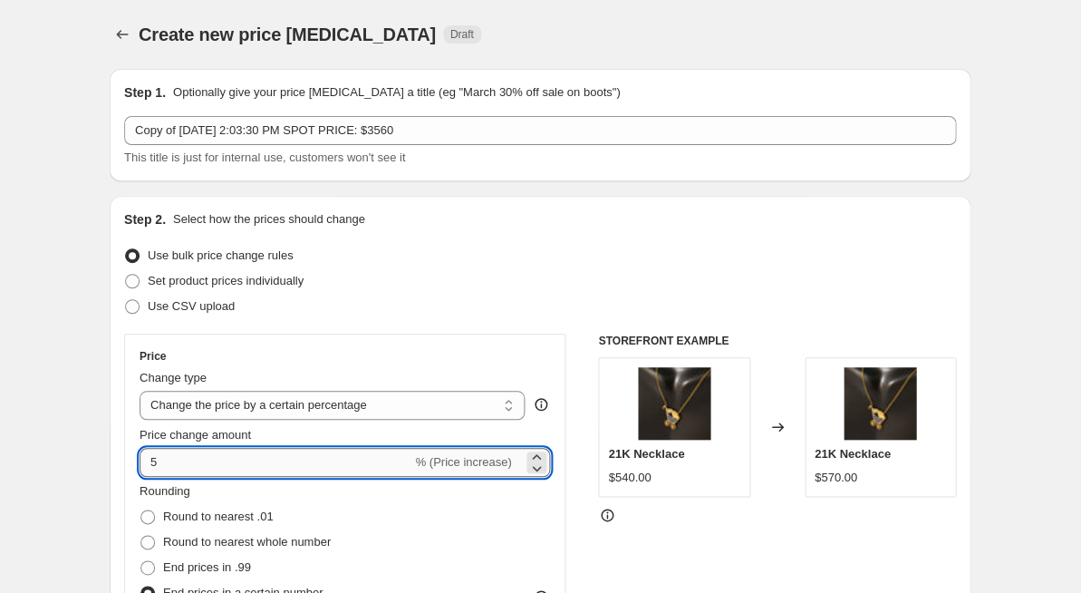
click at [177, 458] on input "5" at bounding box center [276, 462] width 272 height 29
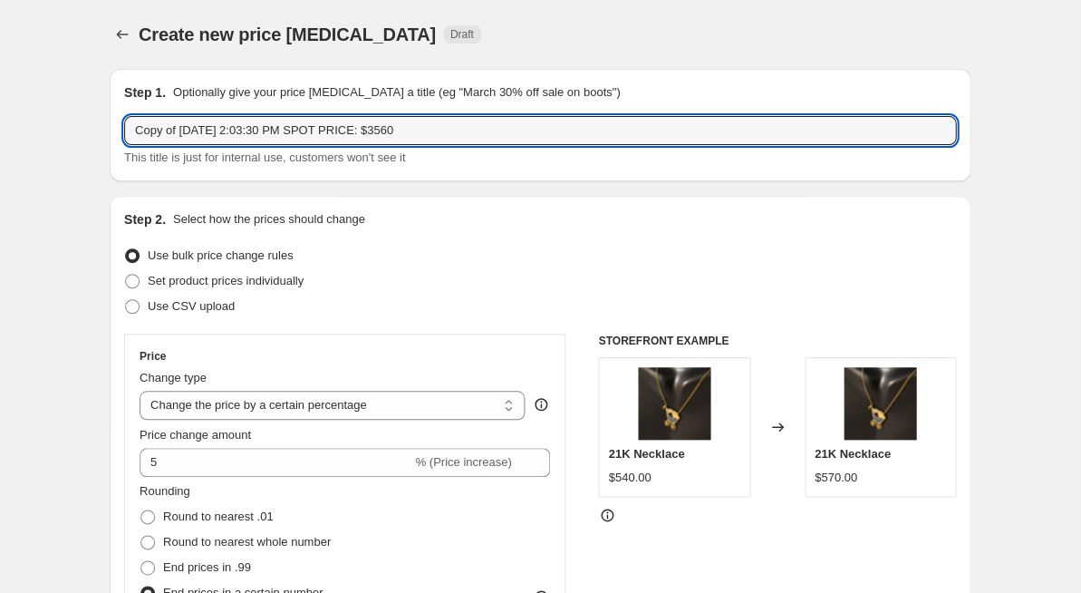
drag, startPoint x: 181, startPoint y: 131, endPoint x: 120, endPoint y: 132, distance: 61.7
click at [120, 132] on div "Step 1. Optionally give your price change job a title (eg "March 30% off sale o…" at bounding box center [540, 125] width 861 height 112
click at [457, 119] on input "September 02, 2025 at 2:03:30 PM SPOT PRICE: $3560" at bounding box center [540, 130] width 832 height 29
click at [454, 130] on input "September 02, 2025 at 2:03:30 PM SPOT PRICE: $3560" at bounding box center [540, 130] width 832 height 29
type input "September 02, 2025 at 2:03:30 PM SPOT PRICE: $3560 (TARIFFS)"
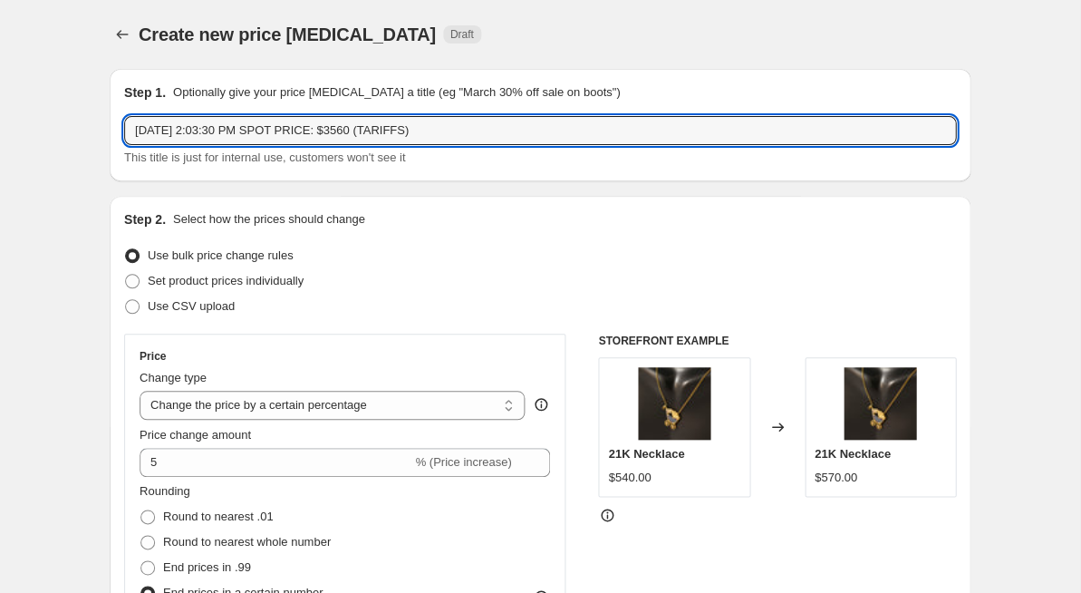
click at [441, 211] on div "Step 2. Select how the prices should change" at bounding box center [540, 219] width 832 height 18
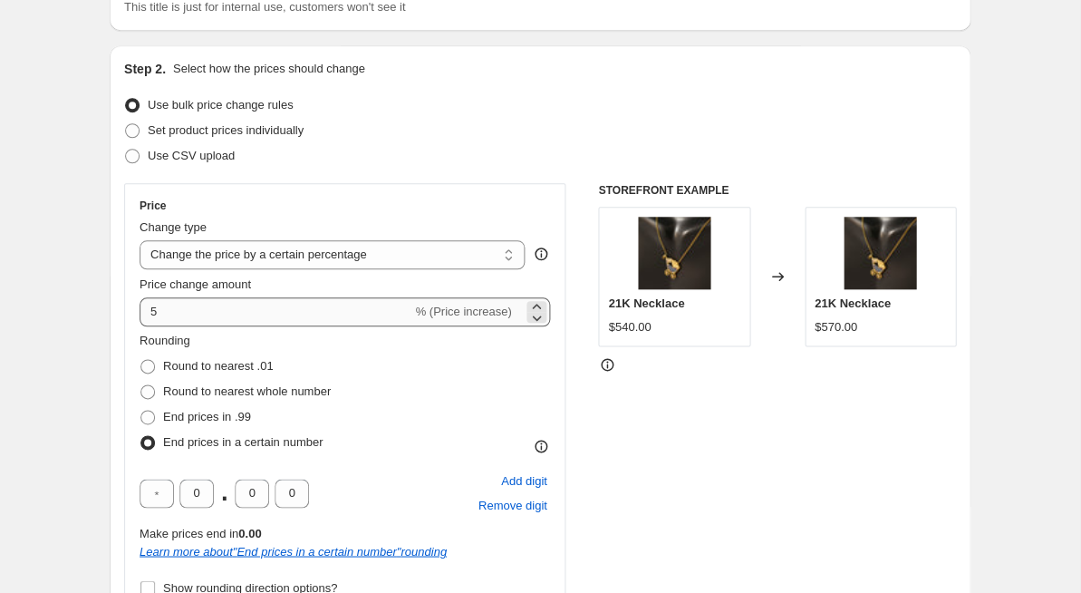
scroll to position [152, 0]
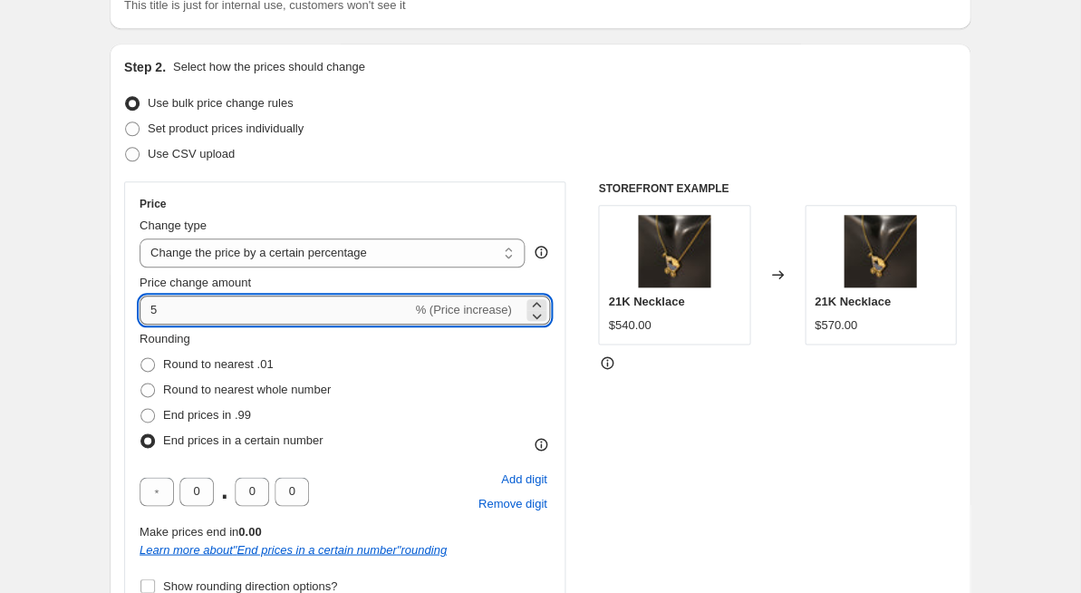
click at [176, 303] on input "5" at bounding box center [276, 310] width 272 height 29
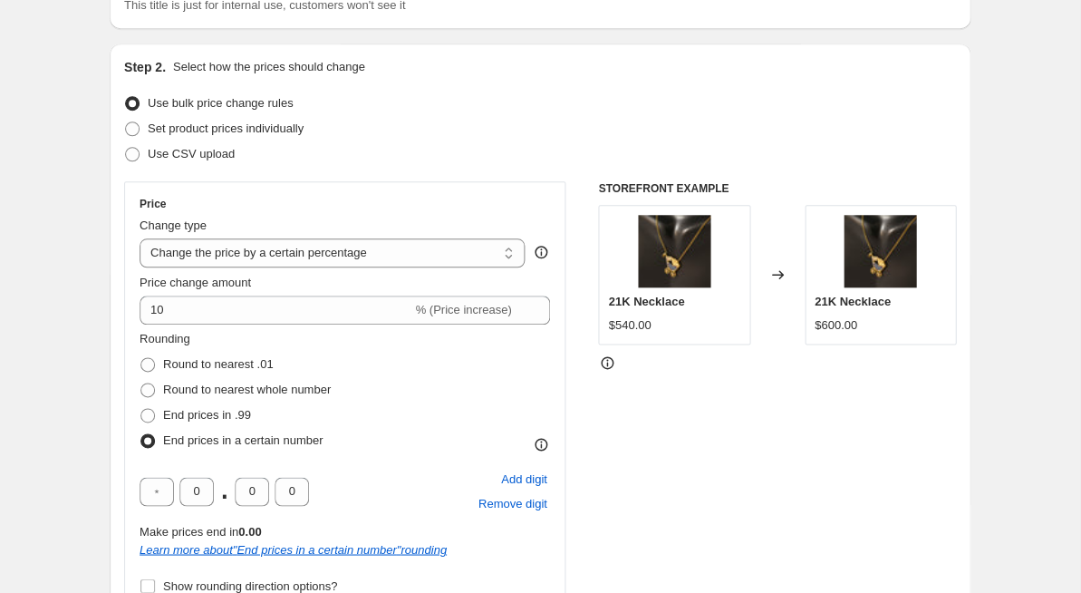
click at [622, 446] on div "STOREFRONT EXAMPLE 21K Necklace $540.00 Changed to 21K Necklace $600.00" at bounding box center [777, 455] width 358 height 549
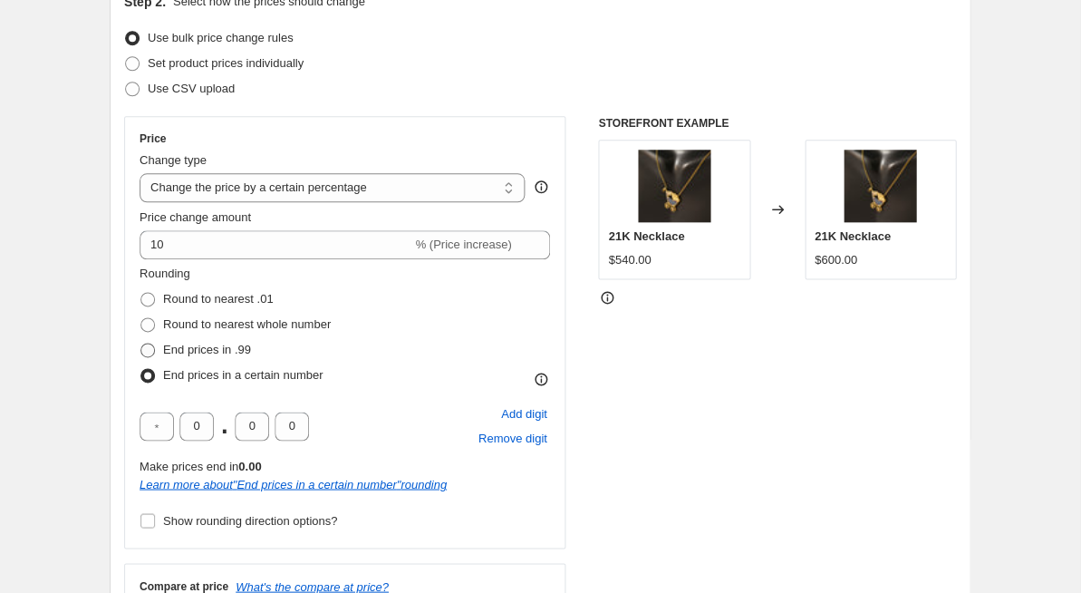
scroll to position [200, 0]
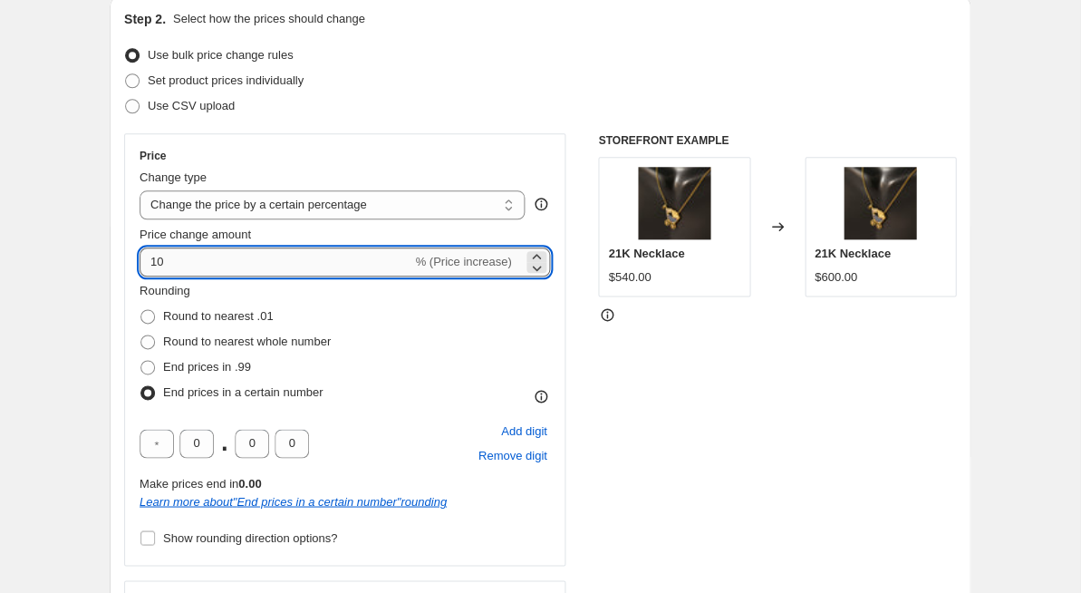
click at [176, 257] on input "10" at bounding box center [276, 261] width 272 height 29
type input "5"
click at [591, 338] on div "Price Change type Change the price to a certain amount Change the price by a ce…" at bounding box center [540, 407] width 832 height 549
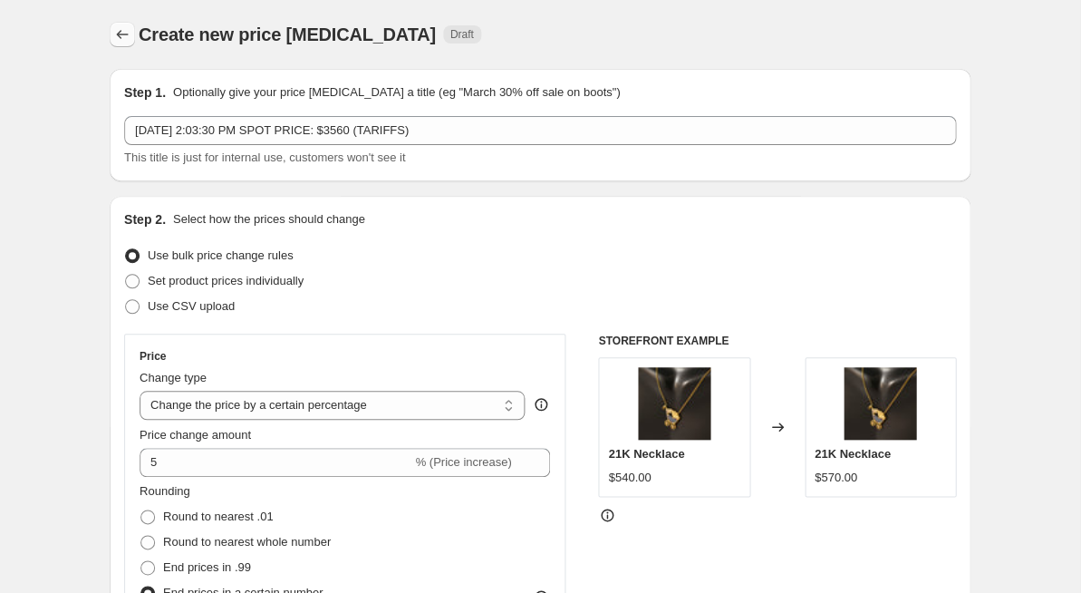
scroll to position [0, 0]
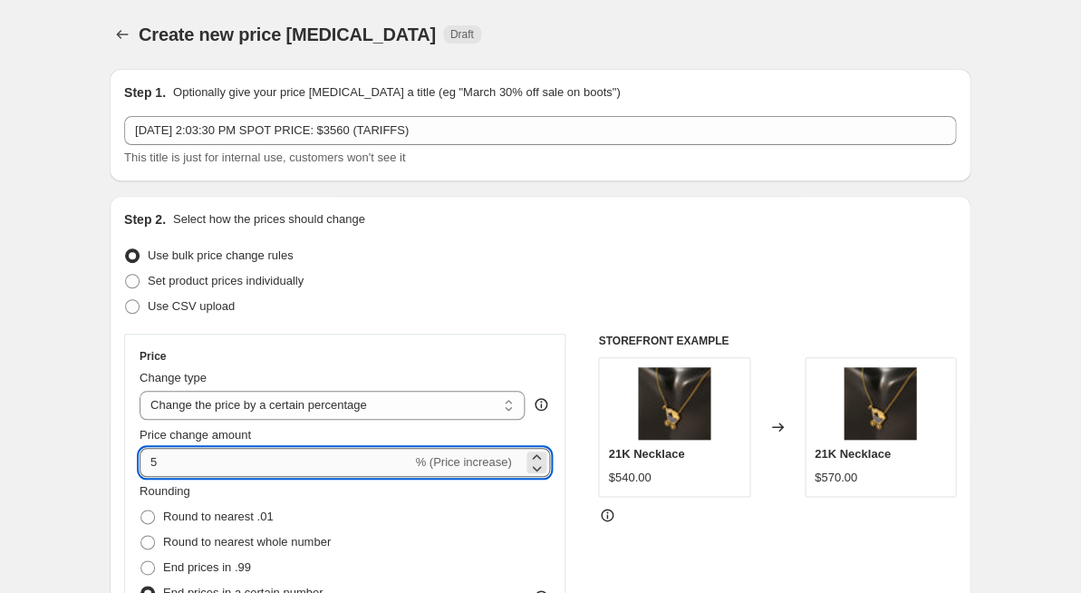
click at [198, 461] on input "5" at bounding box center [276, 462] width 272 height 29
type input "7"
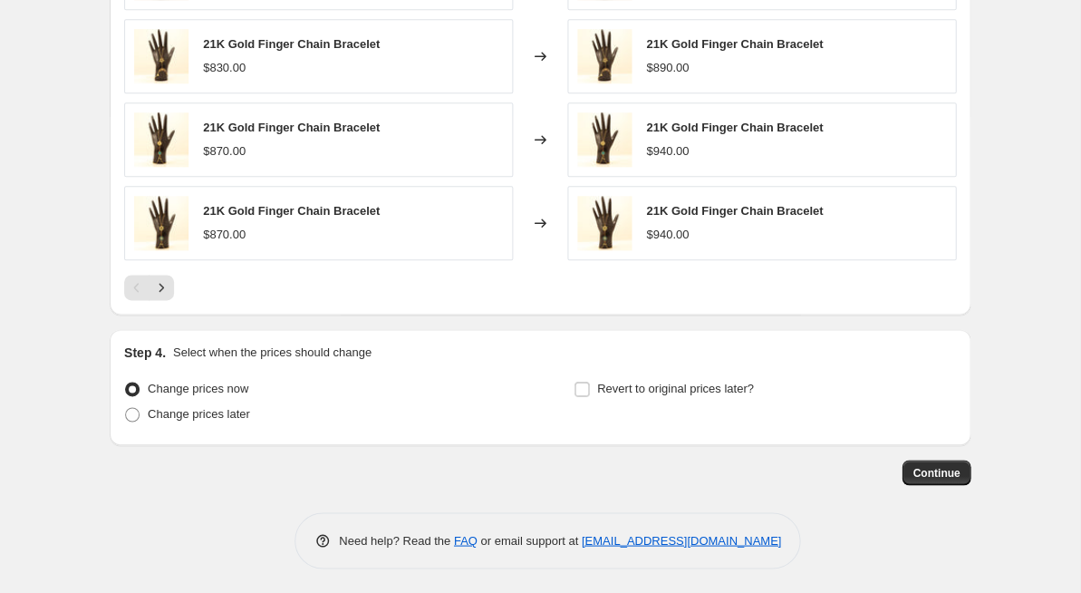
scroll to position [1524, 0]
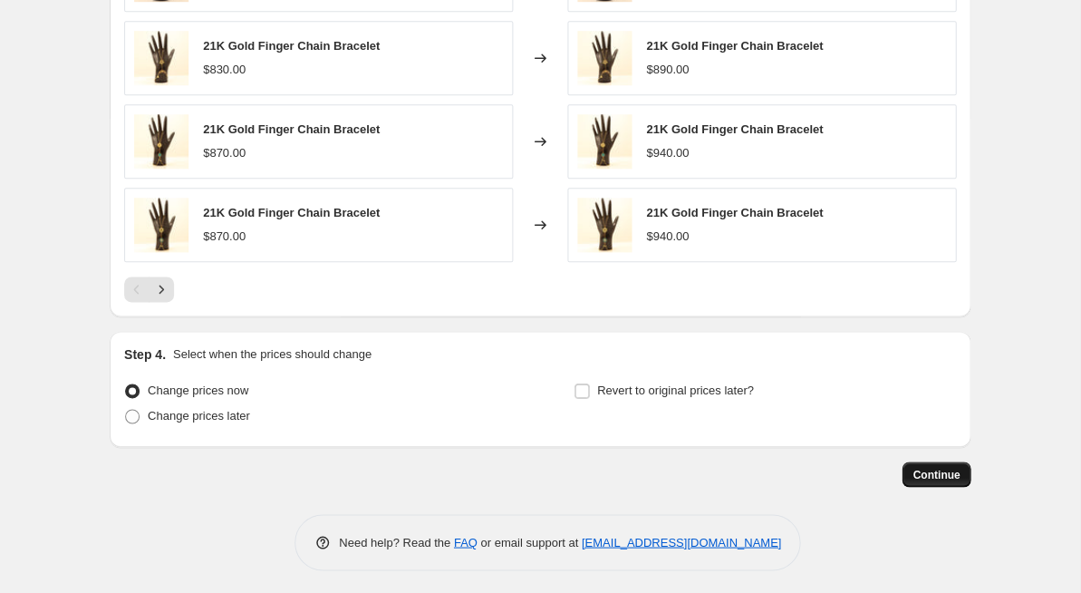
click at [932, 473] on span "Continue" at bounding box center [936, 474] width 47 height 15
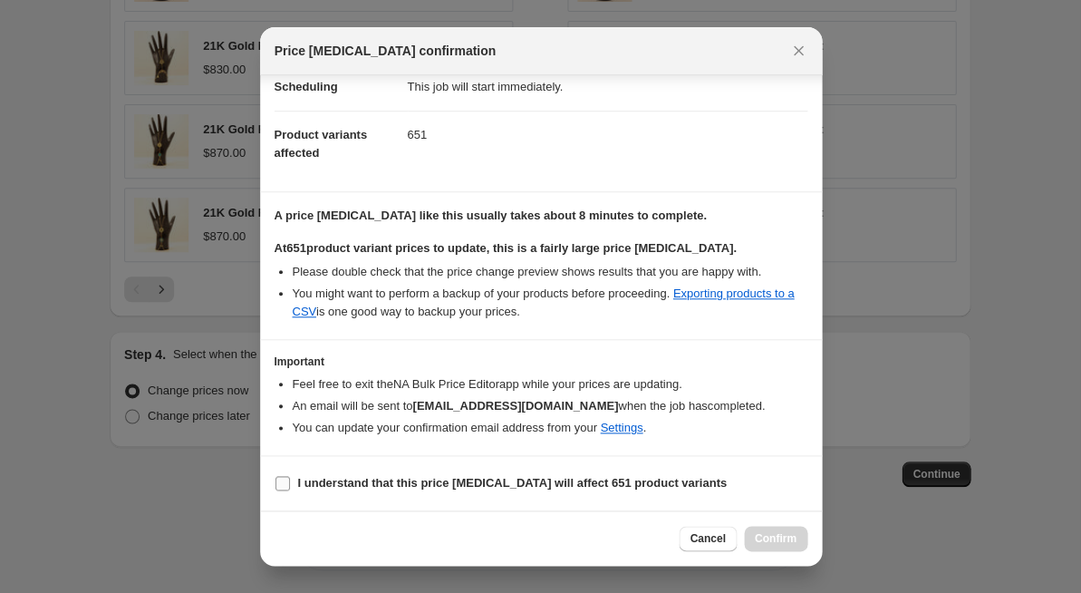
scroll to position [158, 0]
click at [296, 483] on label "I understand that this price change job will affect 651 product variants" at bounding box center [501, 483] width 452 height 25
click at [290, 483] on input "I understand that this price change job will affect 651 product variants" at bounding box center [283, 484] width 15 height 15
checkbox input "true"
click at [798, 545] on button "Confirm" at bounding box center [775, 538] width 63 height 25
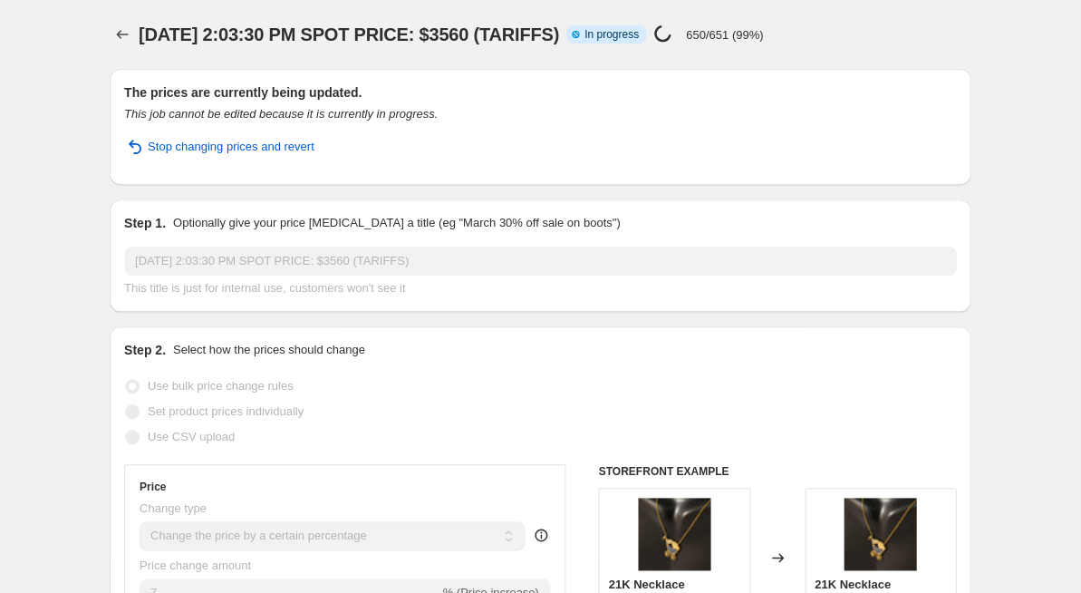
select select "percentage"
select select "remove"
select select "product_status"
